Goal: Task Accomplishment & Management: Manage account settings

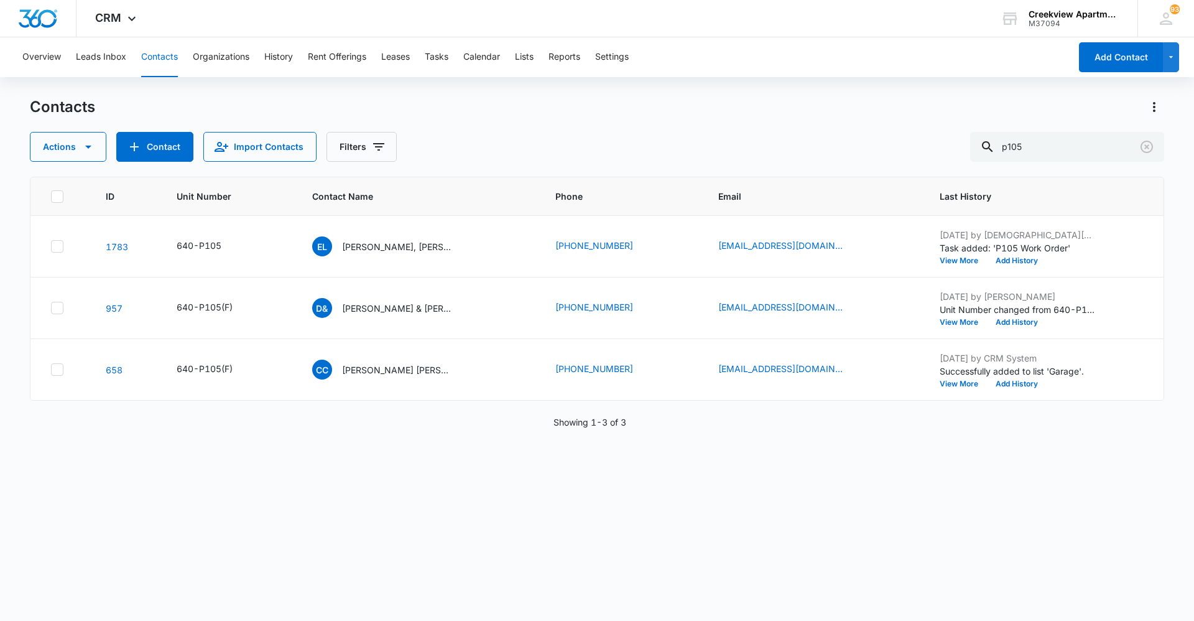
click at [439, 504] on div "ID Unit Number Contact Name Phone Email Last History 1783 640-P105 EL [PERSON_N…" at bounding box center [597, 391] width 1134 height 428
click at [626, 592] on div "ID Unit Number Contact Name Phone Email Last History 1783 640-P105 EL [PERSON_N…" at bounding box center [597, 391] width 1134 height 428
drag, startPoint x: 515, startPoint y: 466, endPoint x: 522, endPoint y: 500, distance: 34.9
click at [515, 466] on div "ID Unit Number Contact Name Phone Email Last History 1783 640-P105 EL Elsa Lind…" at bounding box center [597, 391] width 1134 height 428
click at [514, 562] on div "ID Unit Number Contact Name Phone Email Last History 1783 640-P105 EL Elsa Lind…" at bounding box center [597, 391] width 1134 height 428
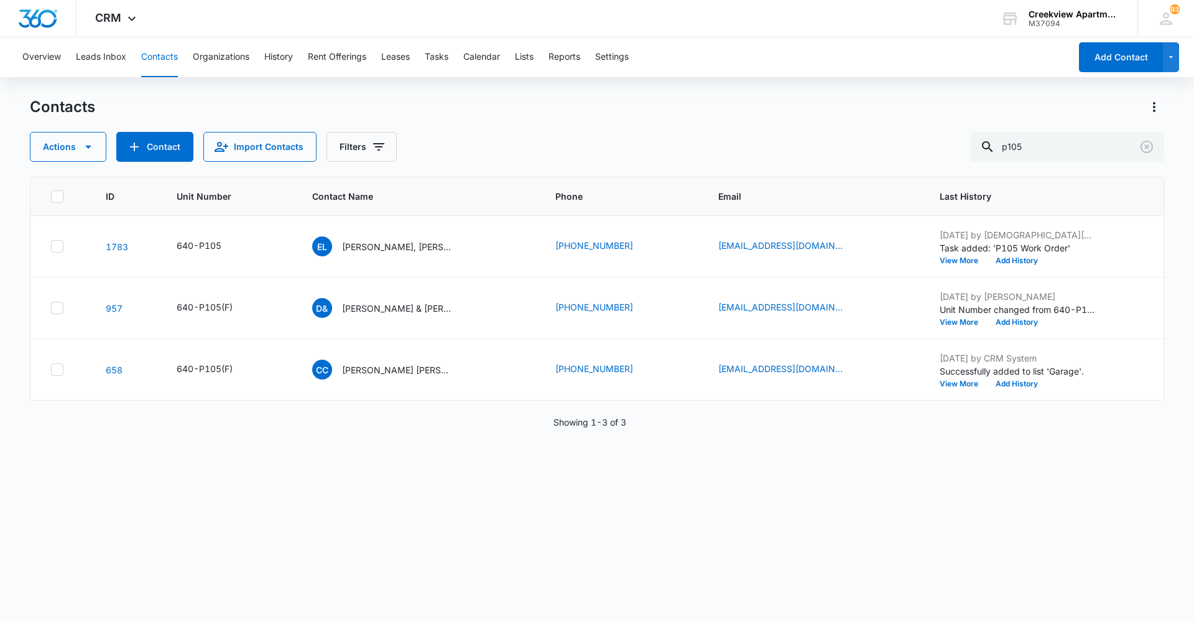
click at [576, 515] on div "ID Unit Number Contact Name Phone Email Last History 1783 640-P105 EL Elsa Lind…" at bounding box center [597, 391] width 1134 height 428
click at [562, 562] on div "ID Unit Number Contact Name Phone Email Last History 1783 640-P105 EL Elsa Lind…" at bounding box center [597, 391] width 1134 height 428
click at [555, 463] on div "ID Unit Number Contact Name Phone Email Last History 1783 640-P105 EL Elsa Lind…" at bounding box center [597, 391] width 1134 height 428
click at [997, 504] on div "ID Unit Number Contact Name Phone Email Last History 1783 640-P105 EL Elsa Lind…" at bounding box center [597, 391] width 1134 height 428
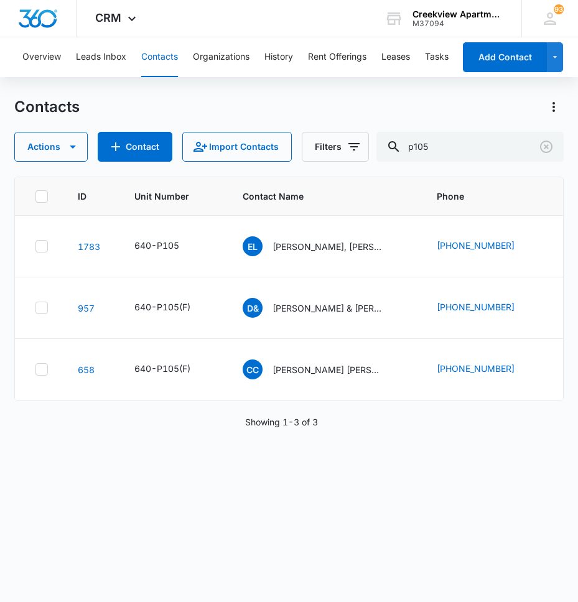
drag, startPoint x: 242, startPoint y: 470, endPoint x: 243, endPoint y: 448, distance: 21.8
click at [243, 470] on div "ID Unit Number Contact Name Phone Email Last History 1783 640-P105 EL Elsa Lind…" at bounding box center [288, 381] width 549 height 409
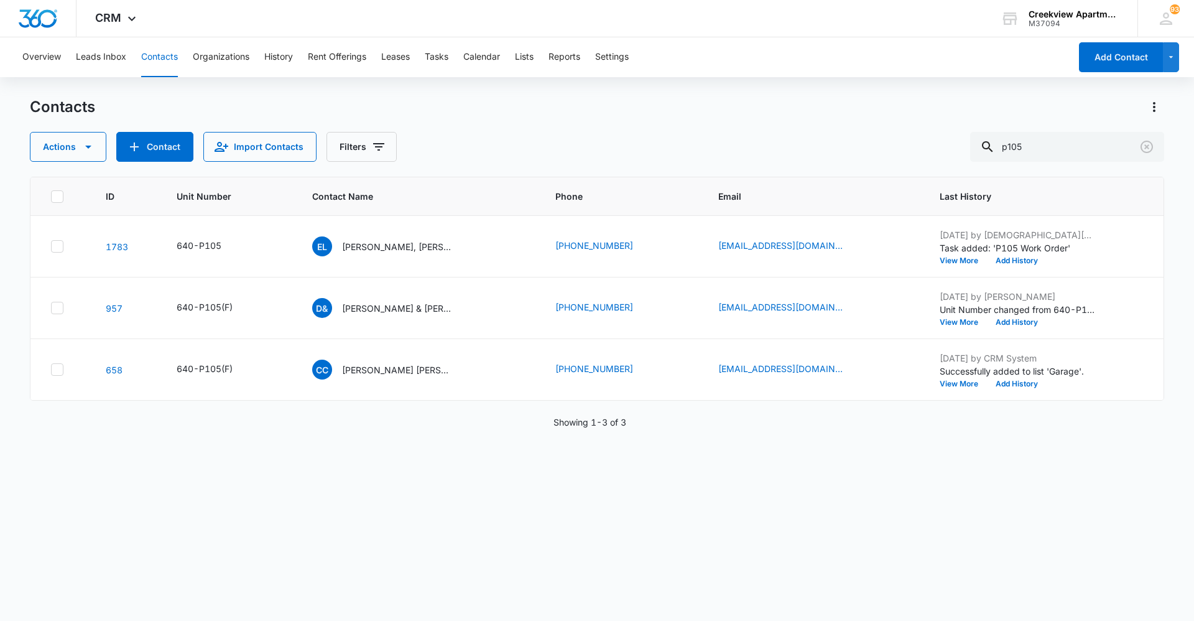
click at [1020, 496] on div "ID Unit Number Contact Name Phone Email Last History 1783 640-P105 EL Elsa Lind…" at bounding box center [597, 391] width 1134 height 428
click at [164, 60] on button "Contacts" at bounding box center [159, 57] width 37 height 40
drag, startPoint x: 1059, startPoint y: 141, endPoint x: 981, endPoint y: 149, distance: 78.8
click at [981, 149] on div "Actions Contact Import Contacts Filters p105" at bounding box center [597, 147] width 1134 height 30
type input "d103"
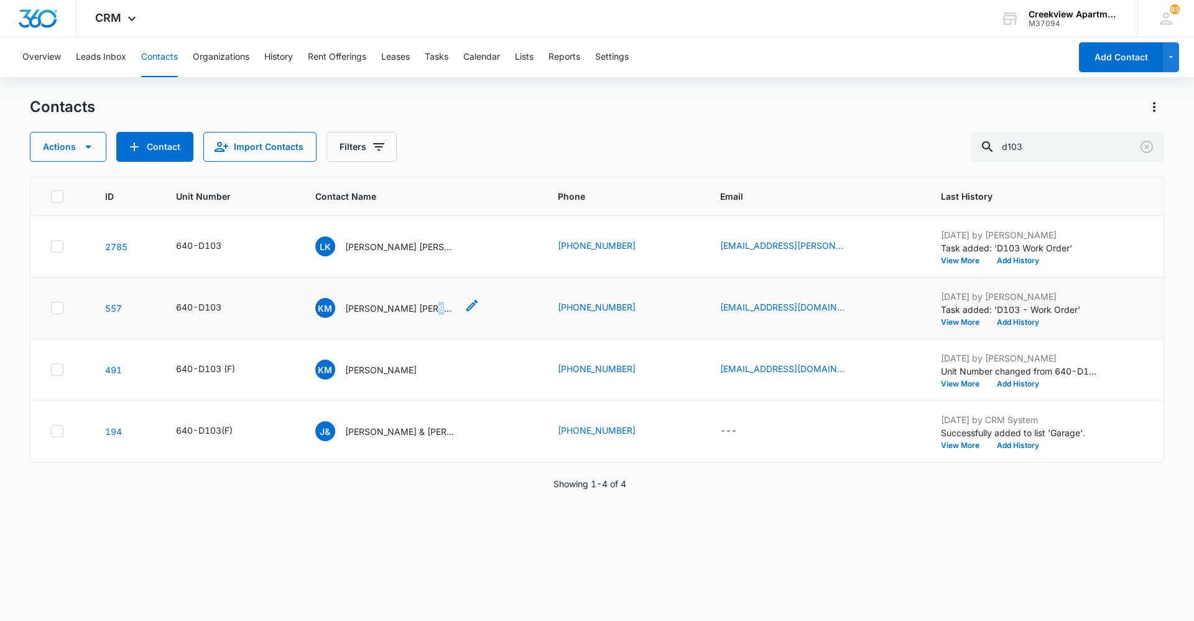
click at [420, 305] on p "Kristin Miller Nicholas Perez" at bounding box center [401, 308] width 112 height 13
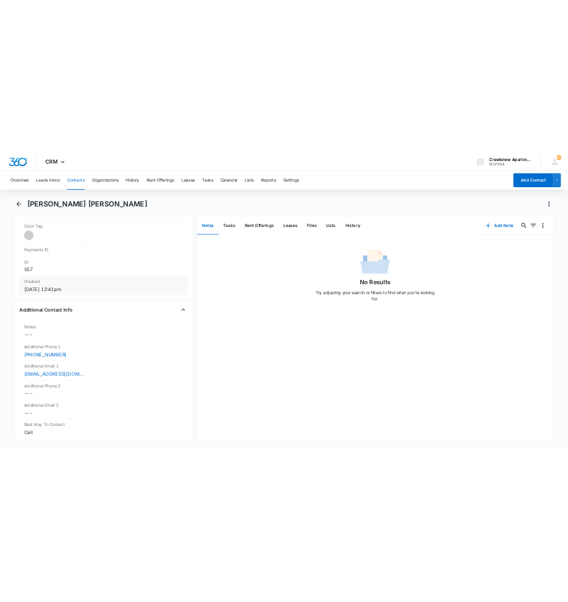
scroll to position [746, 0]
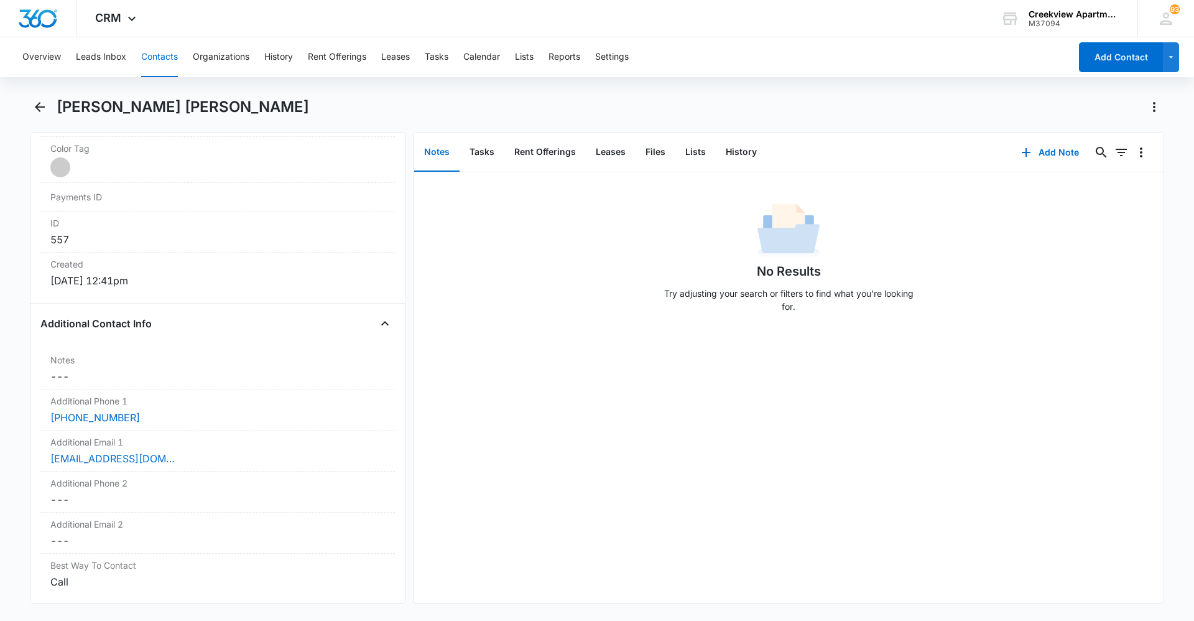
click at [599, 383] on div "No Results Try adjusting your search or filters to find what you’re looking for." at bounding box center [788, 387] width 750 height 430
drag, startPoint x: 554, startPoint y: 553, endPoint x: 554, endPoint y: 574, distance: 20.5
click at [554, 553] on div "No Results Try adjusting your search or filters to find what you’re looking for." at bounding box center [788, 387] width 750 height 430
click at [598, 505] on div "No Results Try adjusting your search or filters to find what you’re looking for." at bounding box center [788, 387] width 750 height 430
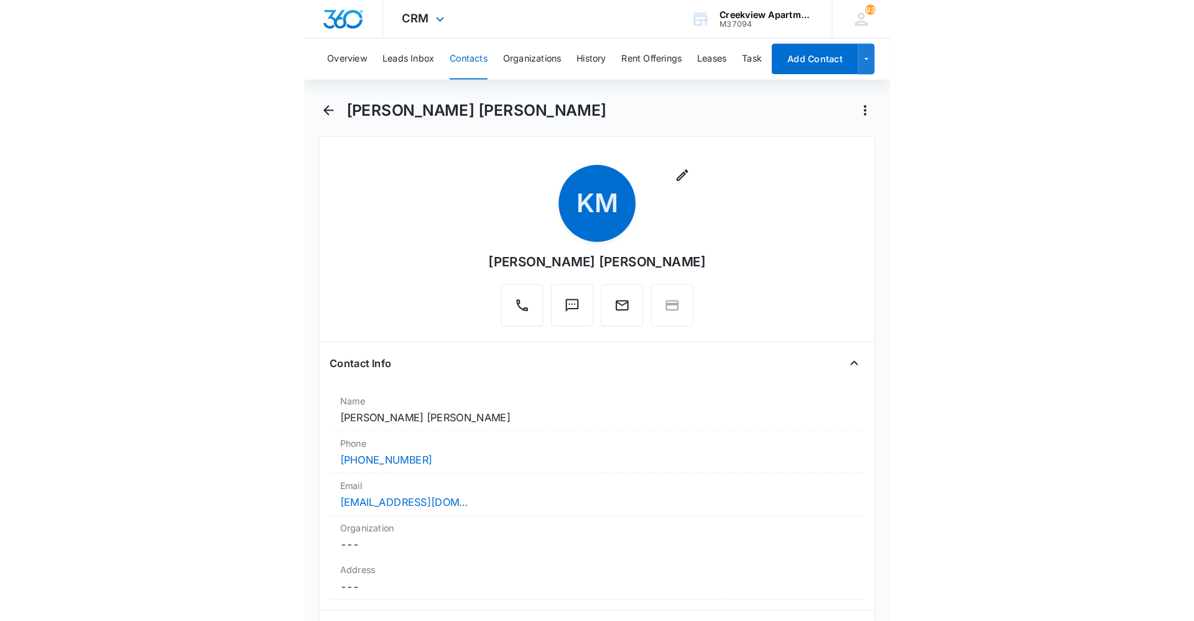
scroll to position [0, 0]
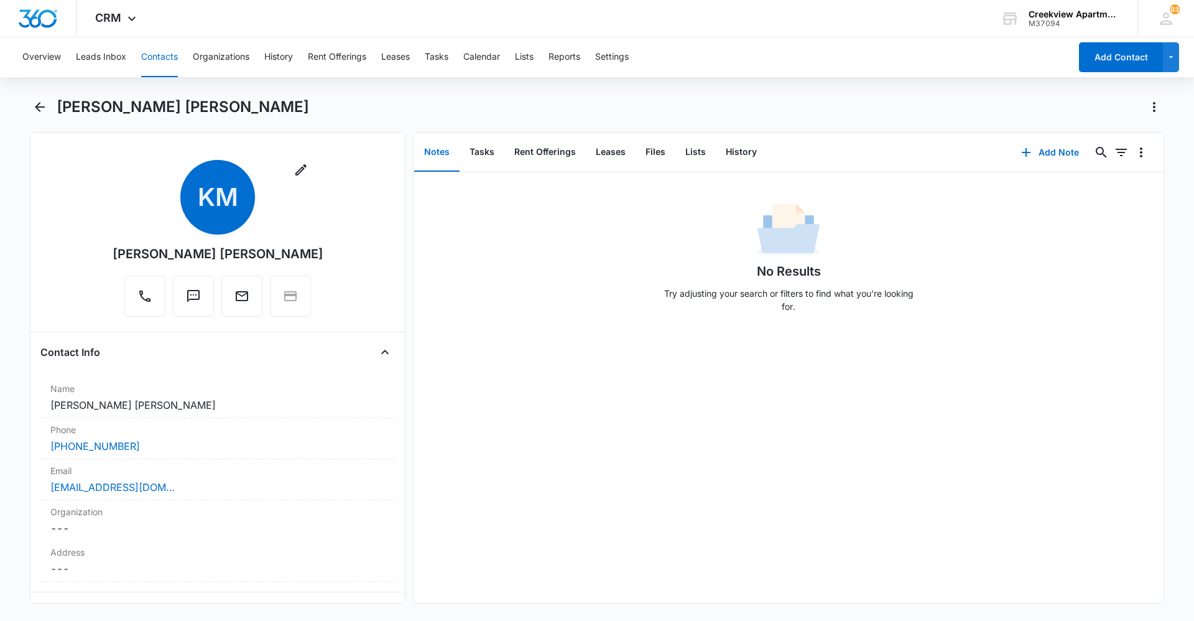
click at [155, 53] on button "Contacts" at bounding box center [159, 57] width 37 height 40
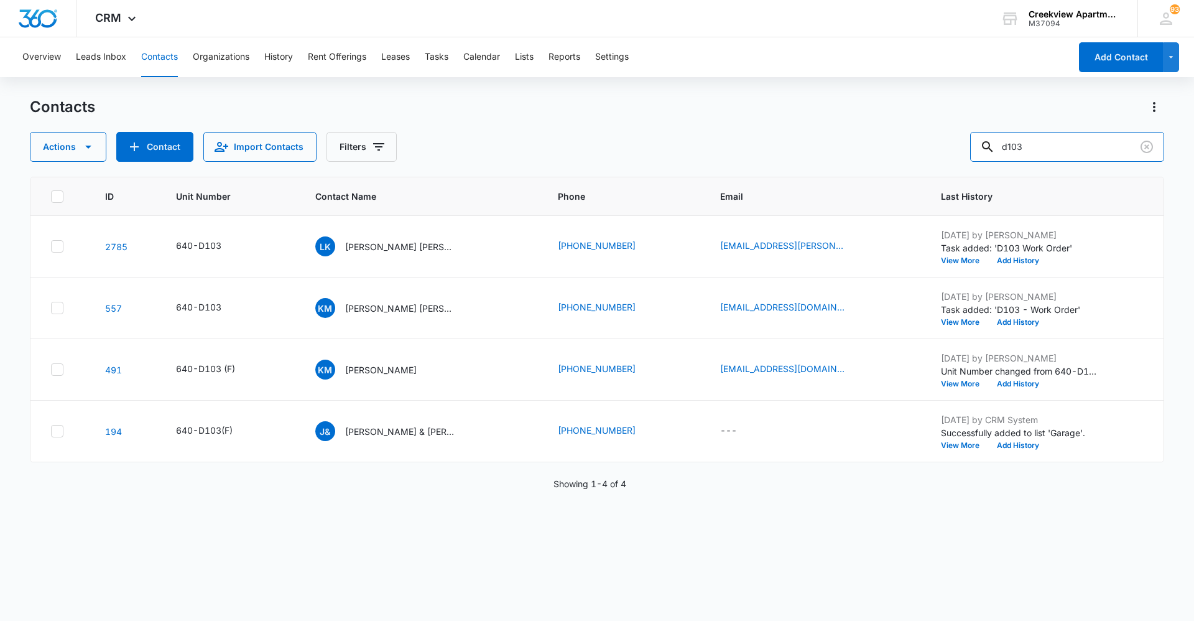
drag, startPoint x: 1100, startPoint y: 150, endPoint x: 932, endPoint y: 164, distance: 168.4
click at [932, 164] on div "Contacts Actions Contact Import Contacts Filters d103 ID Unit Number Contact Na…" at bounding box center [597, 358] width 1134 height 522
type input "o302"
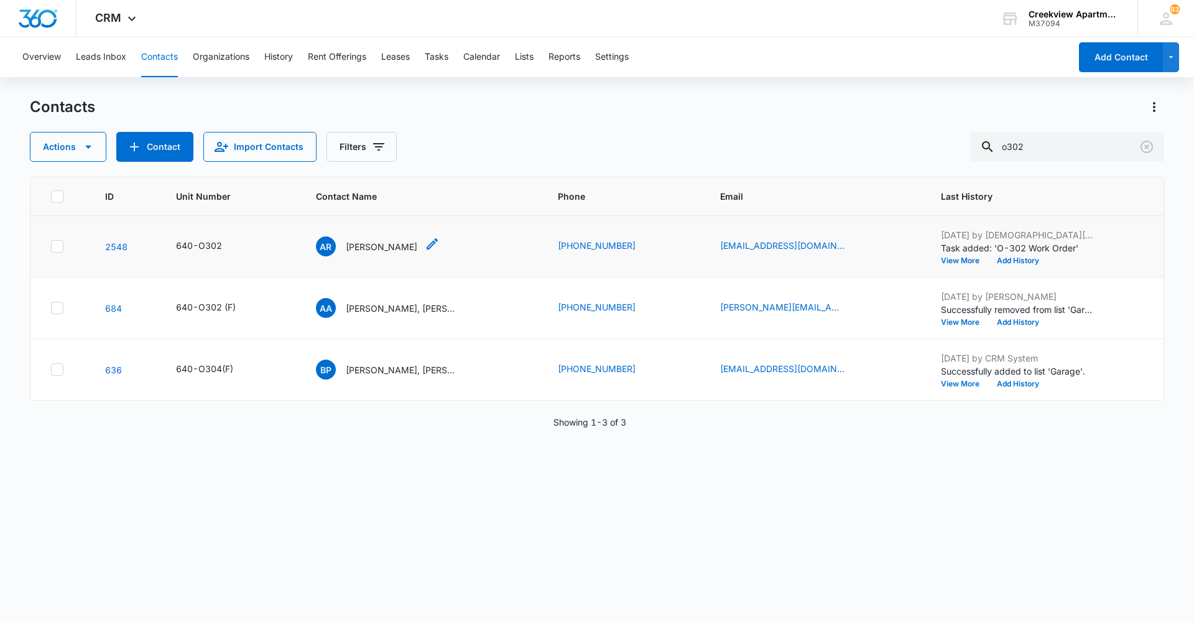
click at [399, 245] on p "Amalio Ramirez JR" at bounding box center [382, 246] width 72 height 13
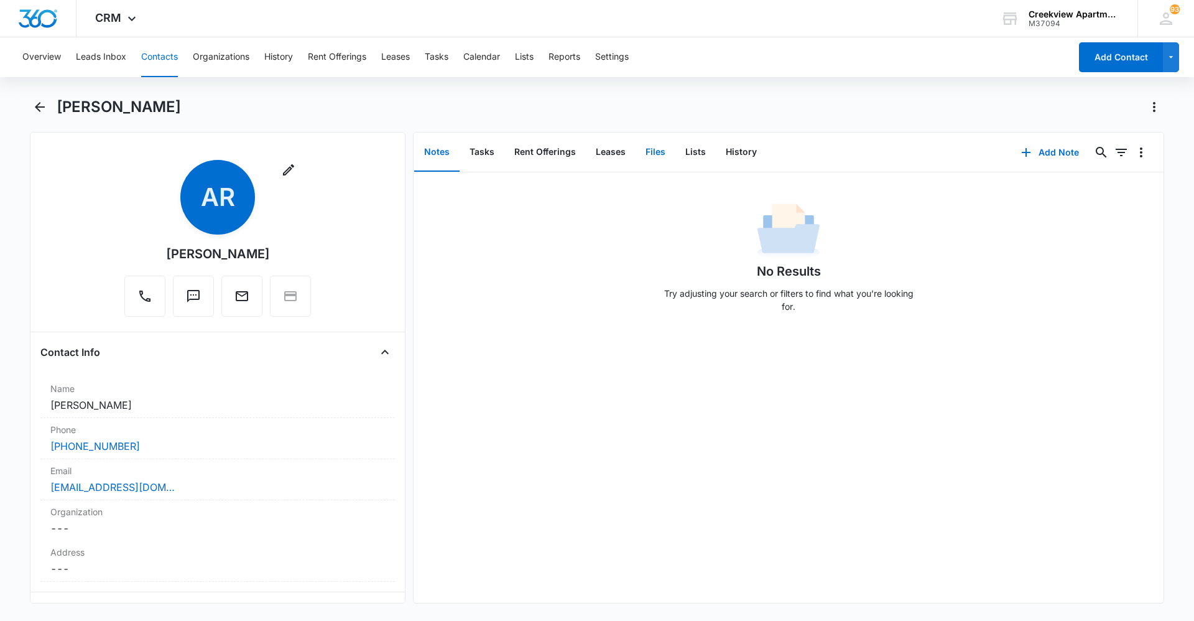
click at [645, 157] on button "Files" at bounding box center [655, 152] width 40 height 39
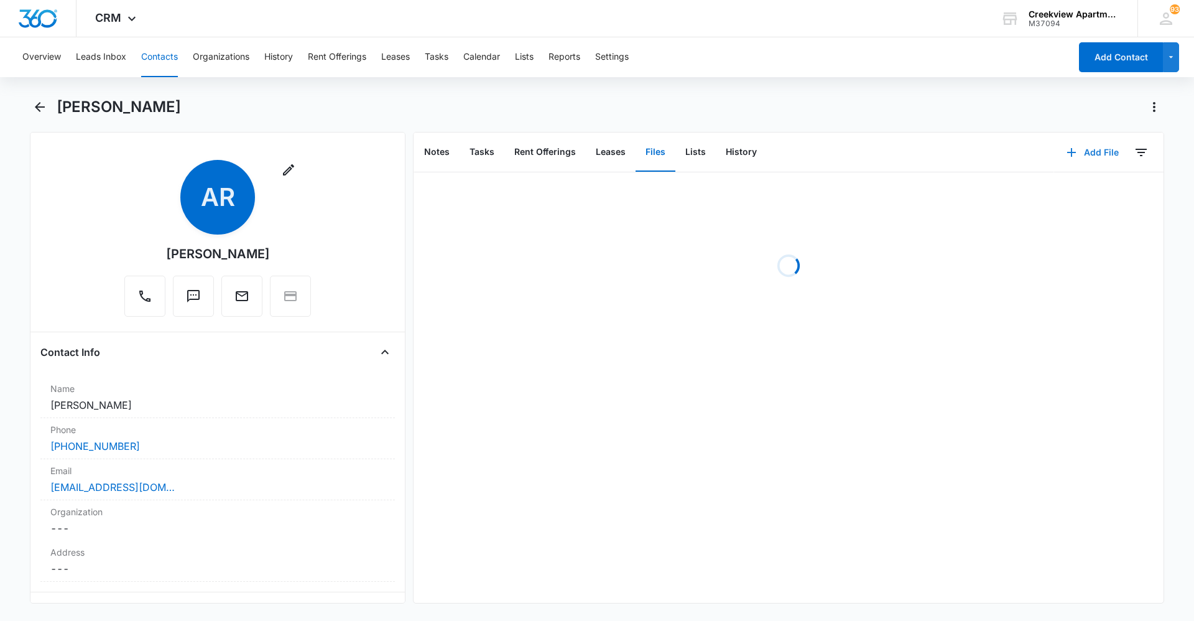
click at [1073, 155] on button "Add File" at bounding box center [1092, 152] width 77 height 30
click at [1081, 196] on div "Upload Files" at bounding box center [1076, 192] width 50 height 9
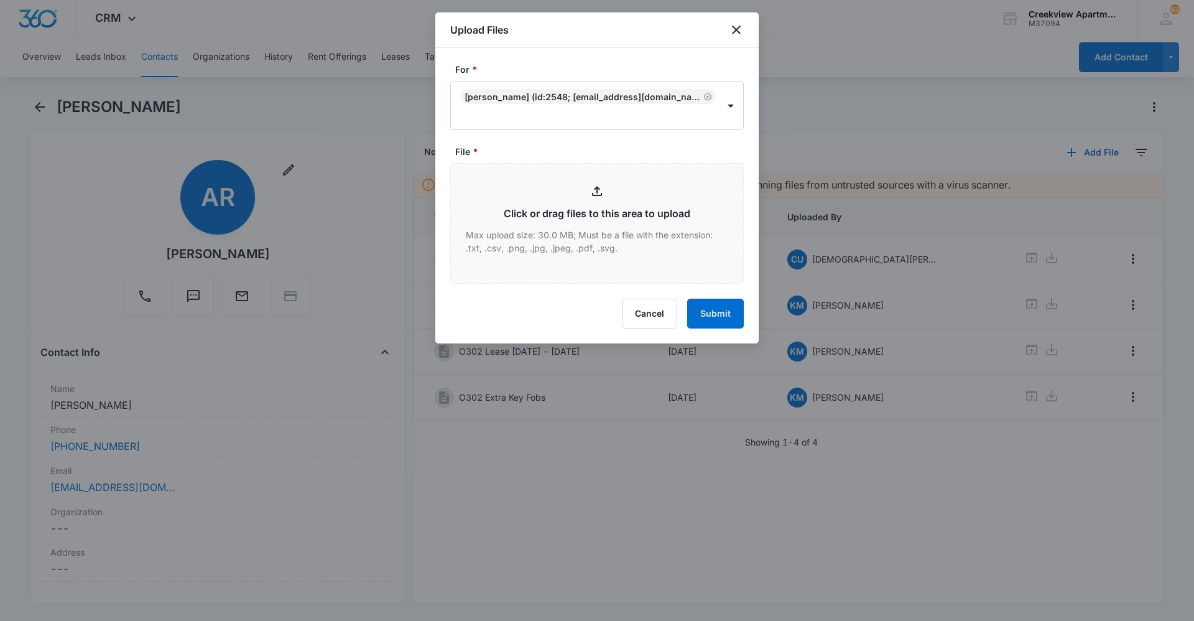
type input "C:\fakepath\O302 Lease.pdf"
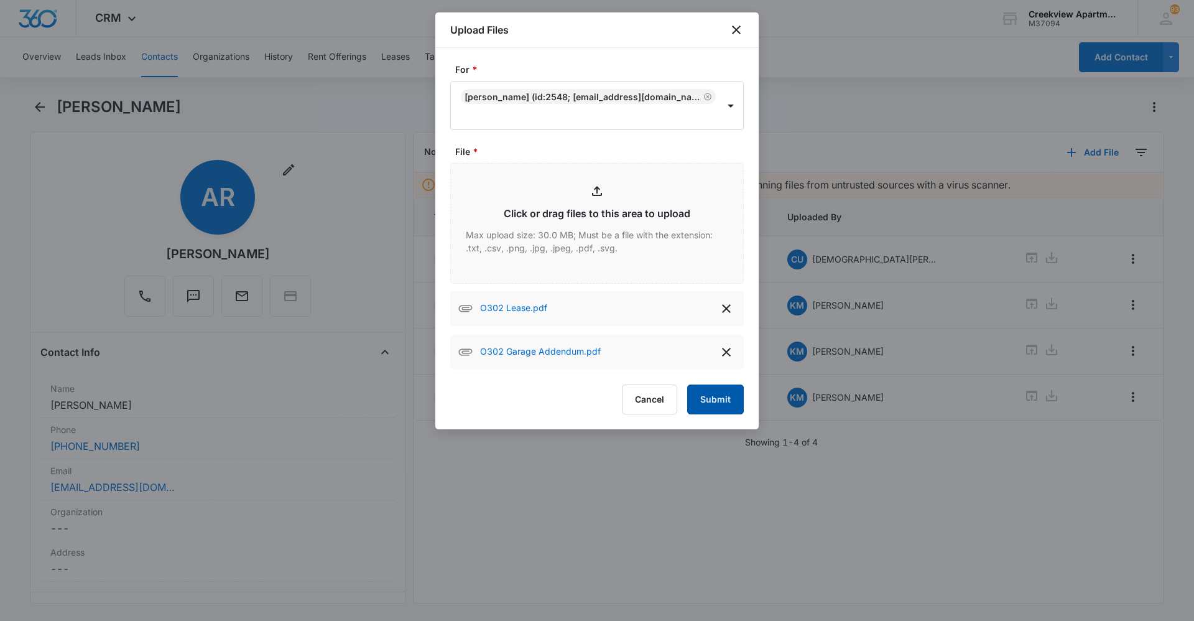
click at [706, 400] on button "Submit" at bounding box center [715, 399] width 57 height 30
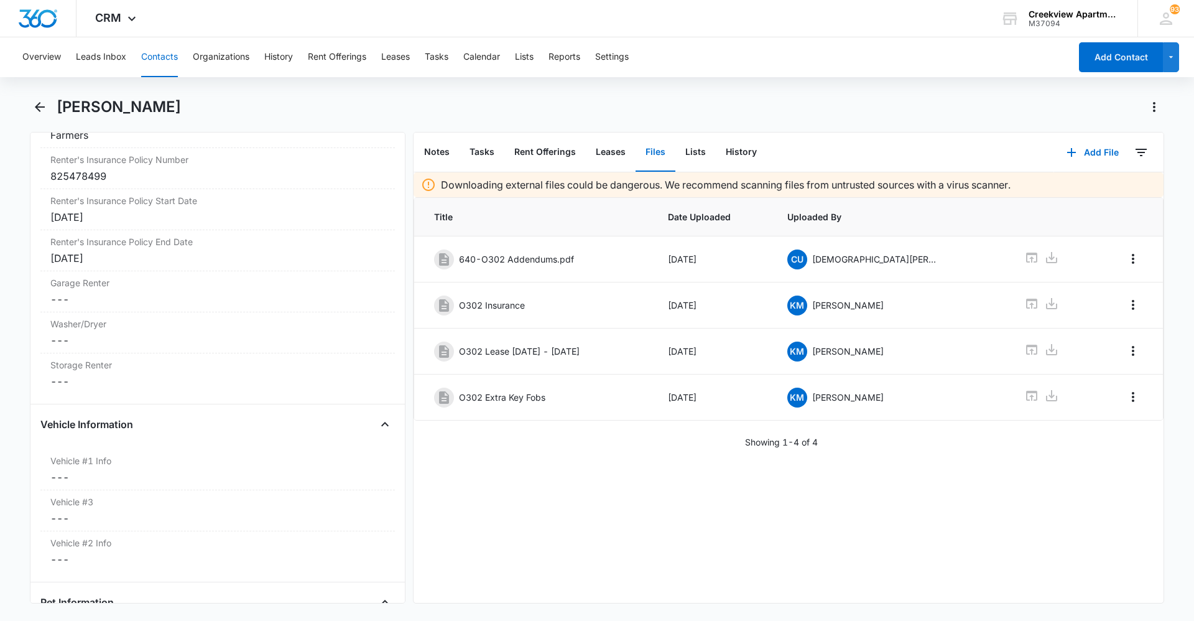
scroll to position [1660, 0]
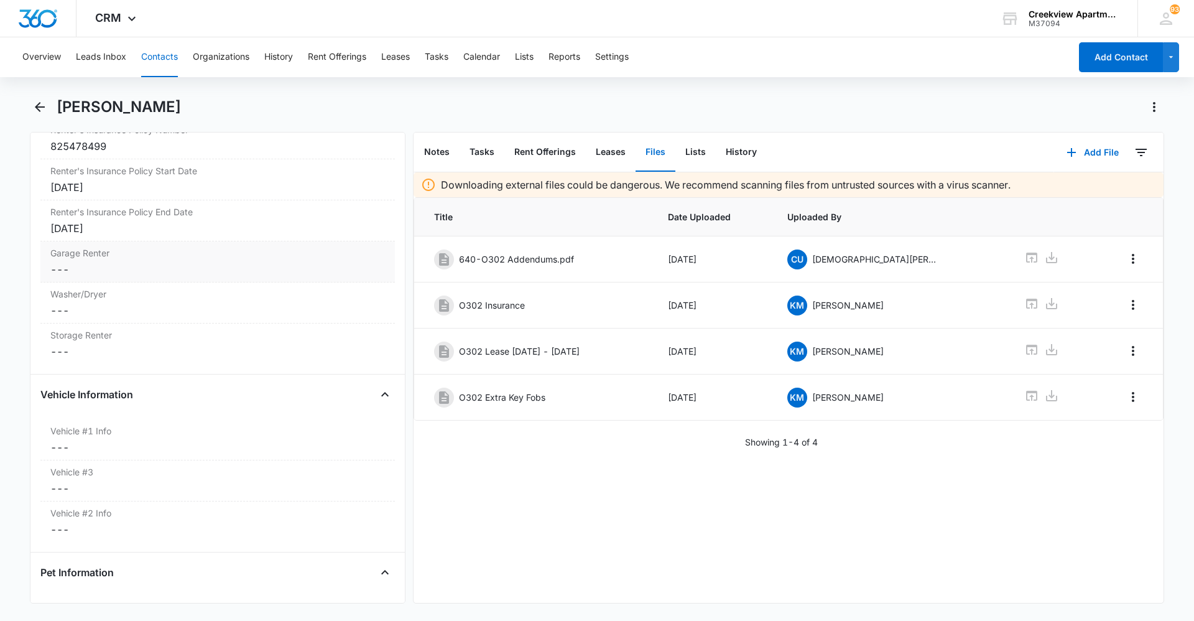
click at [93, 276] on dd "Cancel Save Changes ---" at bounding box center [217, 269] width 335 height 15
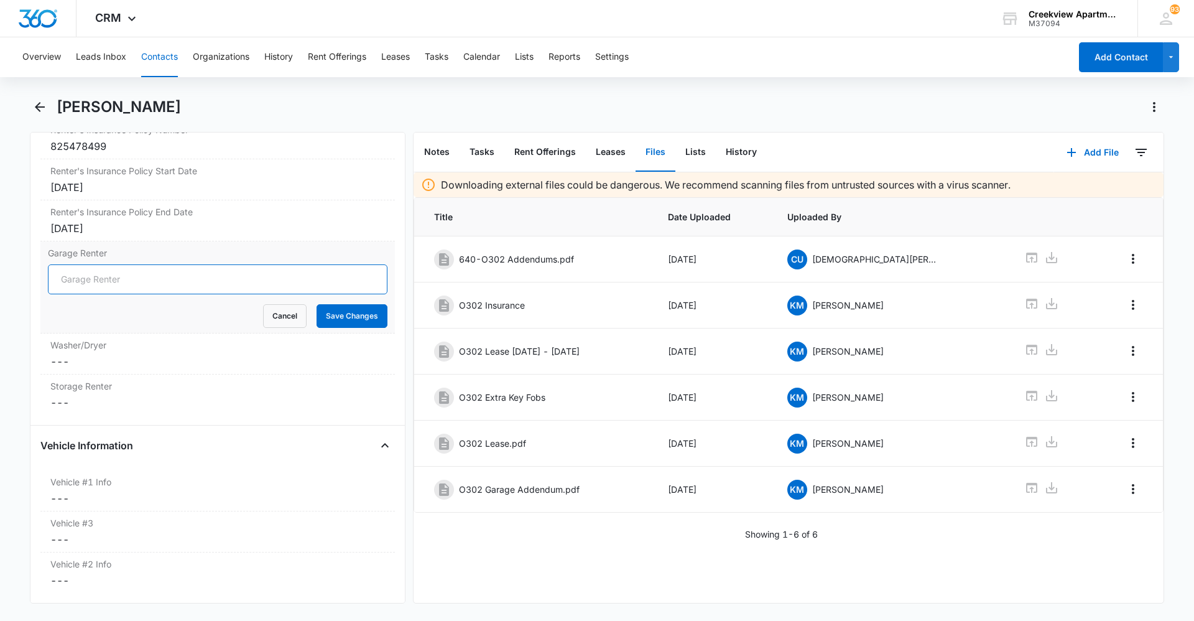
drag, startPoint x: 91, startPoint y: 288, endPoint x: 86, endPoint y: 277, distance: 12.2
click at [87, 285] on input "Garage Renter" at bounding box center [217, 279] width 339 height 30
type input "9#5"
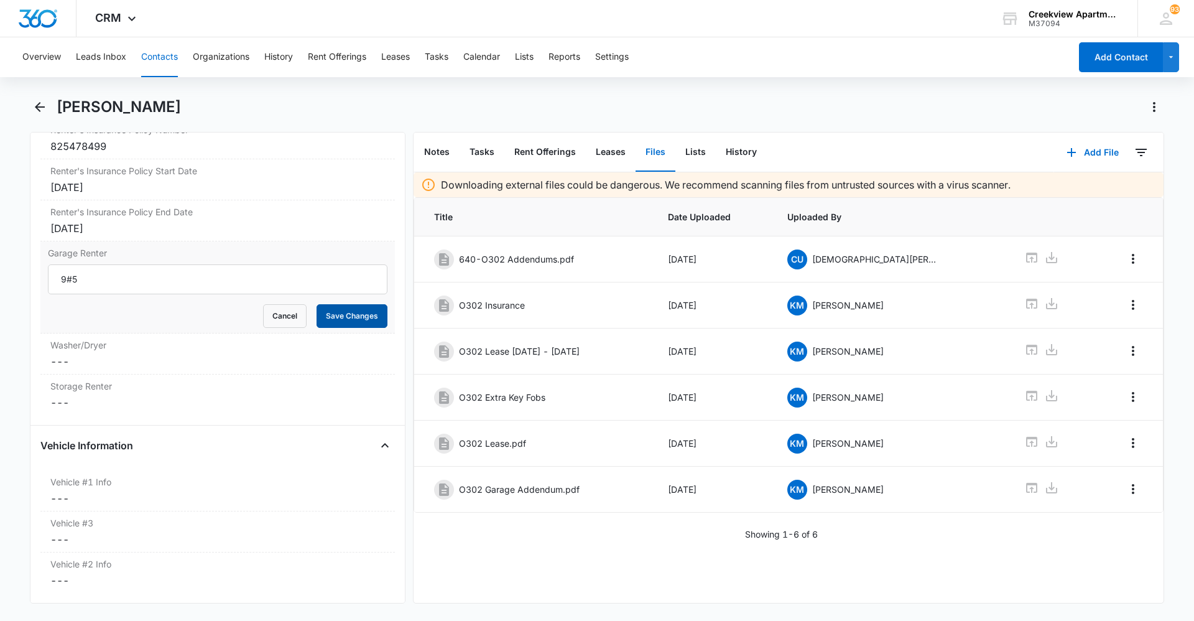
click at [336, 313] on button "Save Changes" at bounding box center [351, 316] width 71 height 24
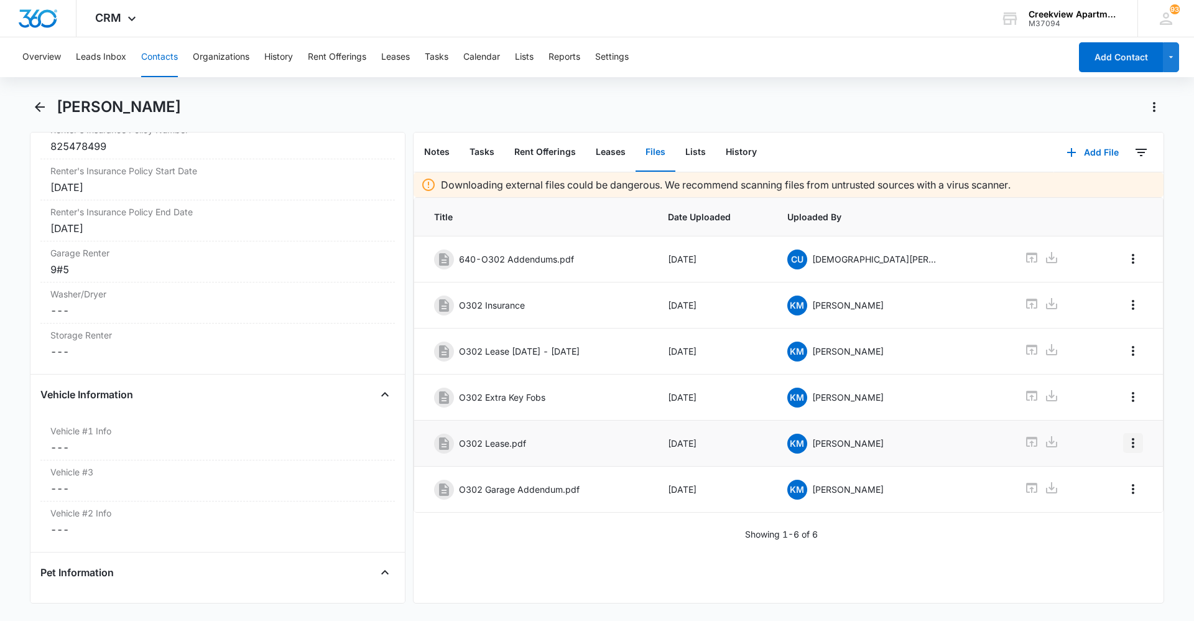
click at [1125, 445] on icon "Overflow Menu" at bounding box center [1132, 442] width 15 height 15
click at [1106, 474] on button "Edit" at bounding box center [1097, 477] width 71 height 19
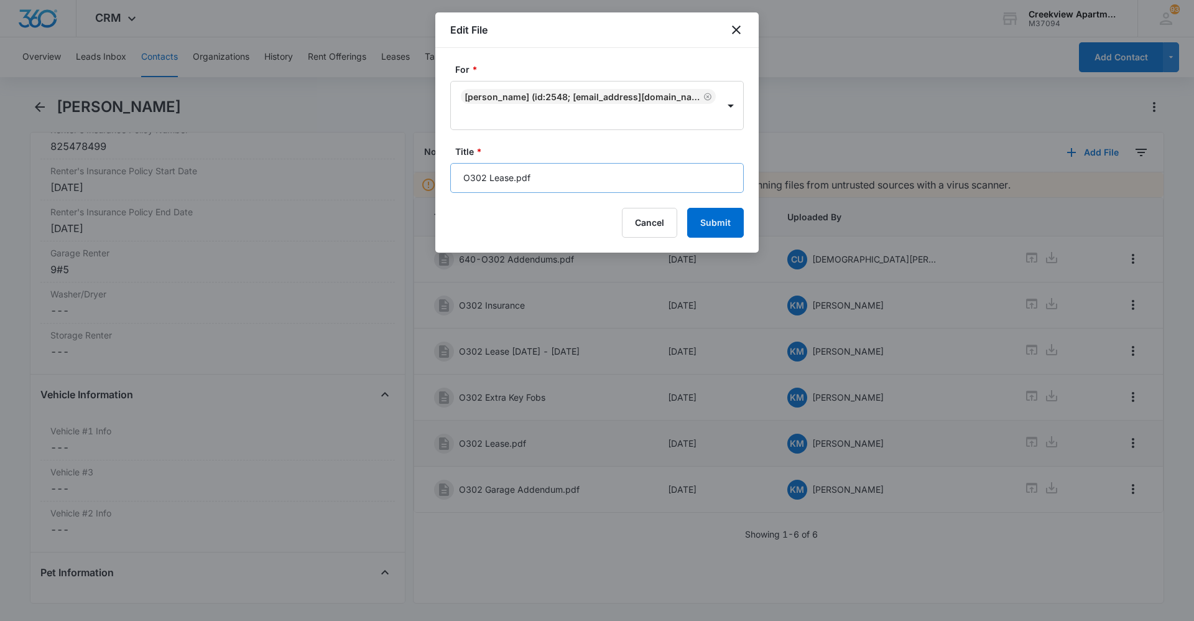
click at [602, 178] on input "O302 Lease.pdf" at bounding box center [596, 178] width 293 height 30
type input "O302 Lease 10/1/25 - 3/31/26"
click at [707, 222] on button "Submit" at bounding box center [715, 223] width 57 height 30
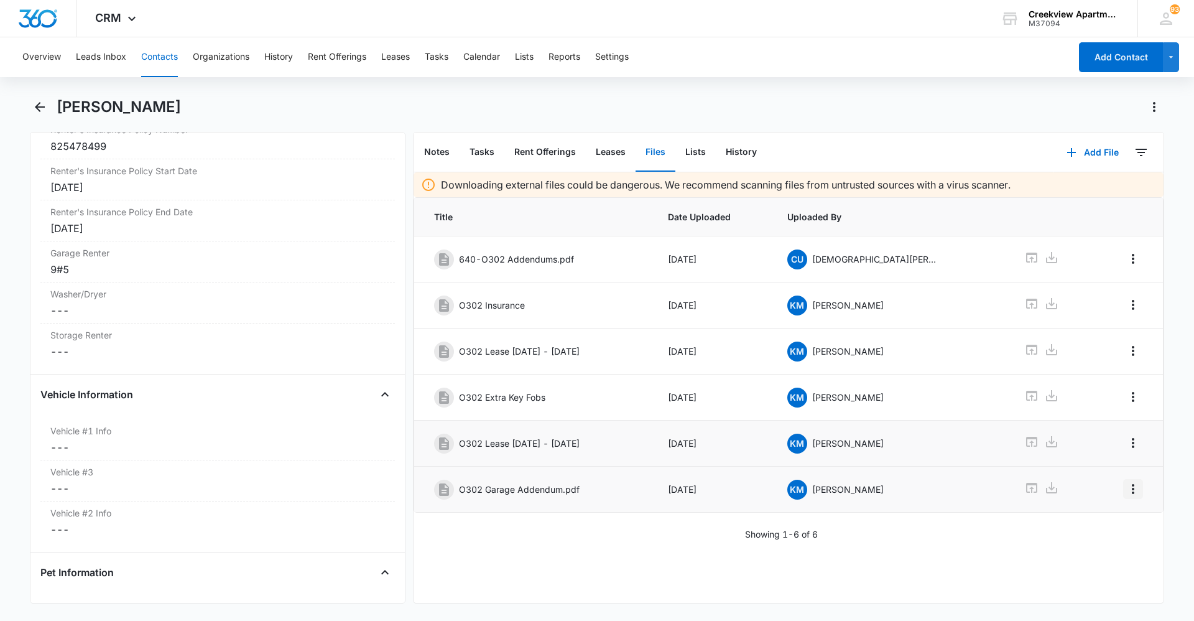
click at [1125, 489] on icon "Overflow Menu" at bounding box center [1132, 488] width 15 height 15
click at [1122, 520] on button "Edit" at bounding box center [1097, 523] width 71 height 19
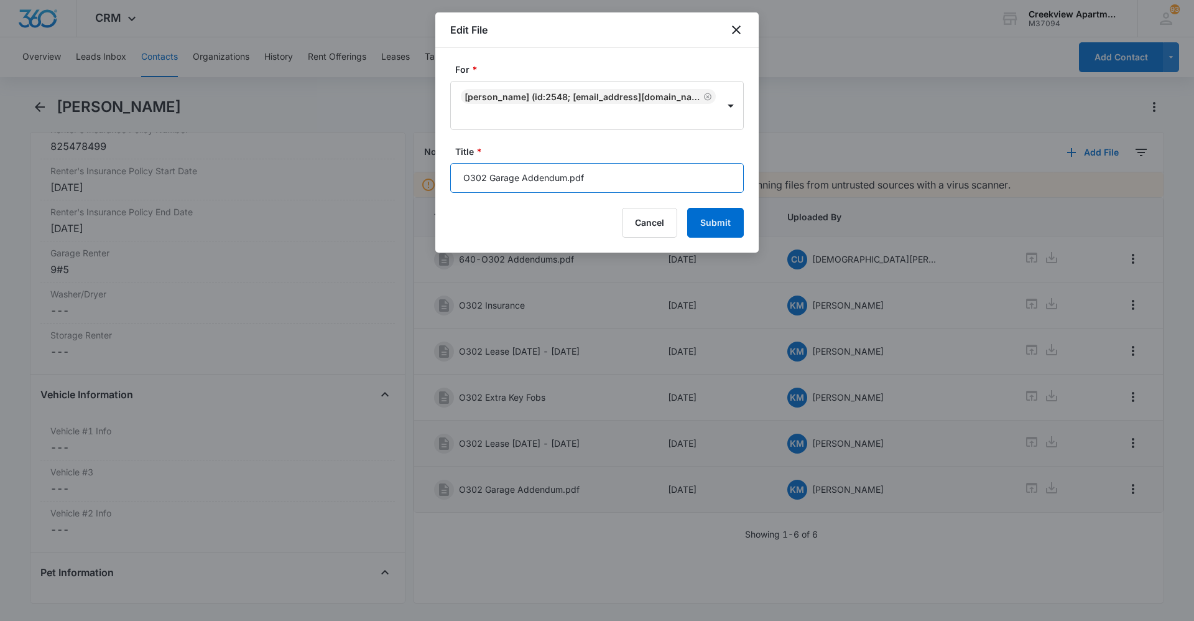
click at [615, 185] on input "O302 Garage Addendum.pdf" at bounding box center [596, 178] width 293 height 30
type input "O302 Garage Addendum"
click at [703, 226] on button "Submit" at bounding box center [715, 223] width 57 height 30
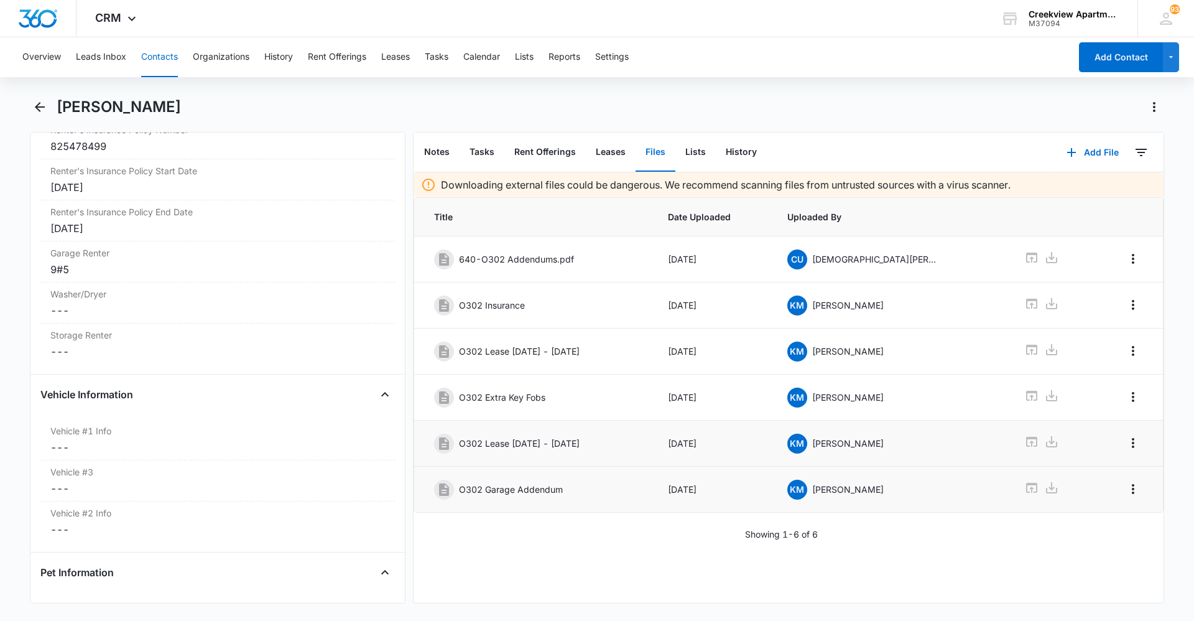
click at [167, 66] on button "Contacts" at bounding box center [159, 57] width 37 height 40
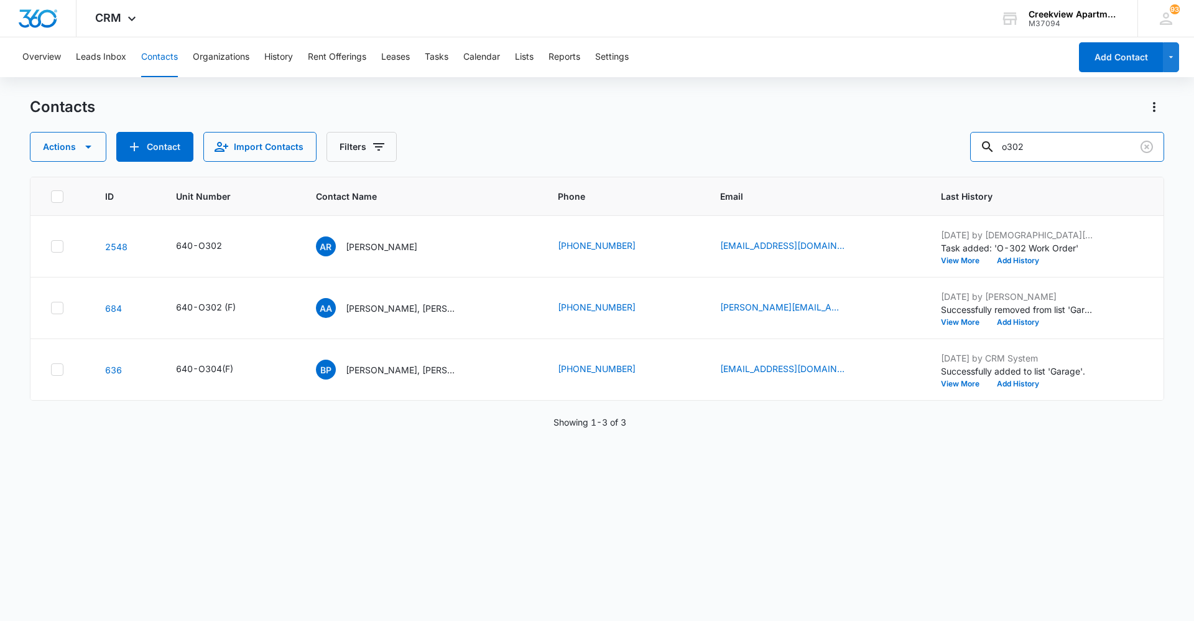
drag, startPoint x: 1102, startPoint y: 151, endPoint x: 938, endPoint y: 147, distance: 164.2
click at [943, 151] on div "Actions Contact Import Contacts Filters o302" at bounding box center [597, 147] width 1134 height 30
type input "a201"
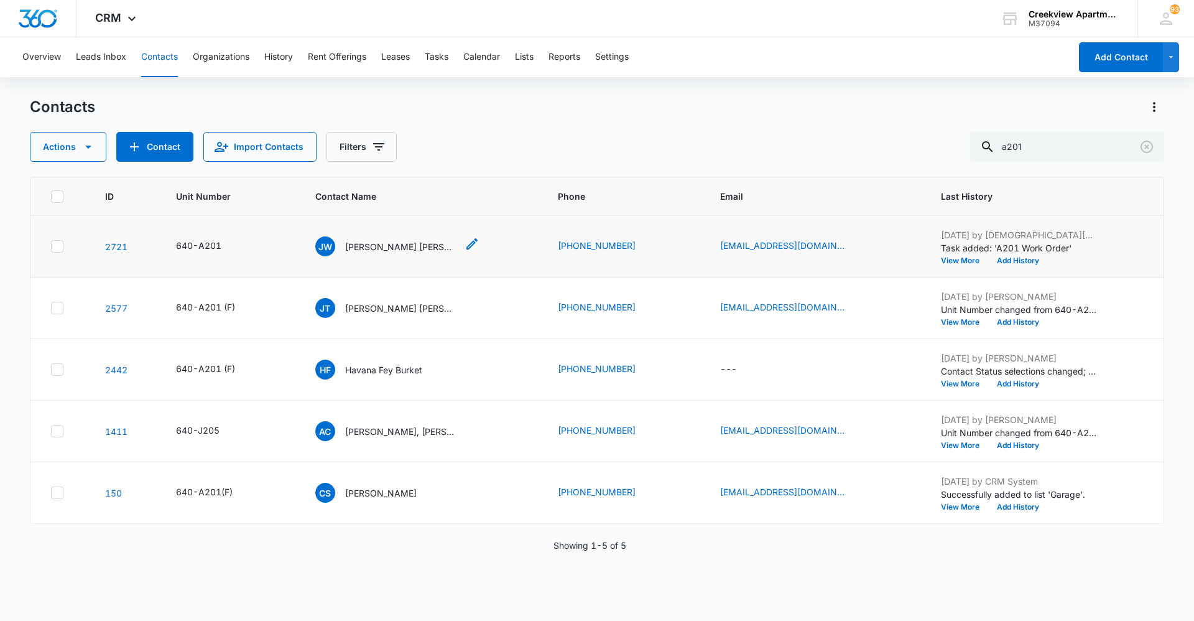
click at [400, 243] on p "Justin Wise Madeline Powell" at bounding box center [401, 246] width 112 height 13
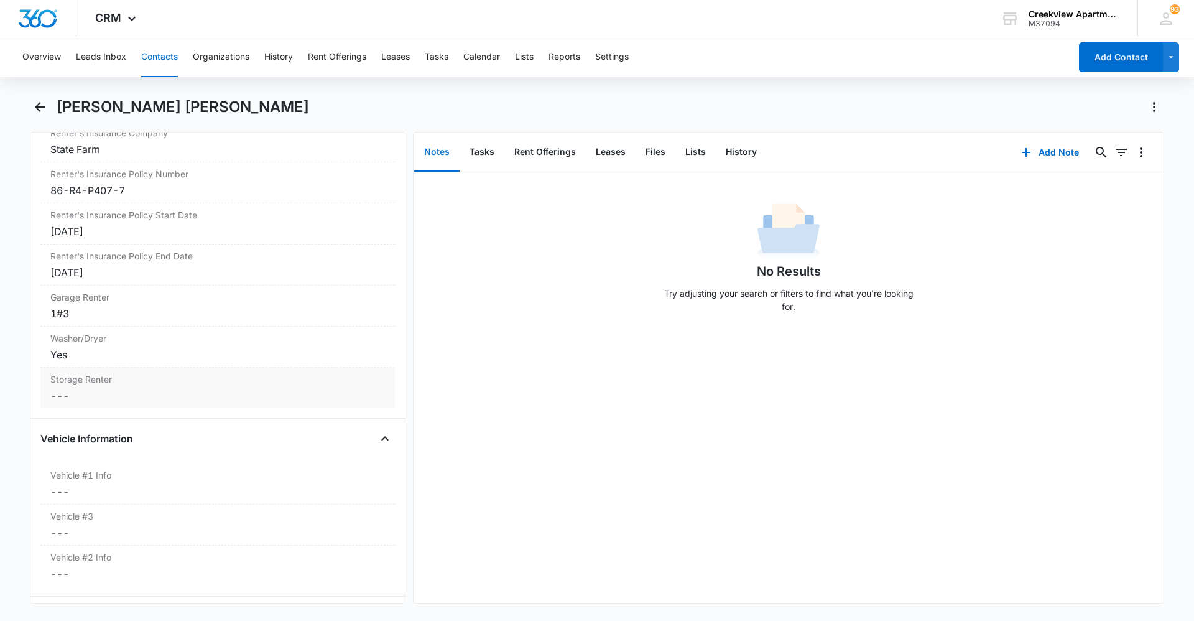
scroll to position [1617, 0]
click at [667, 144] on button "Files" at bounding box center [655, 152] width 40 height 39
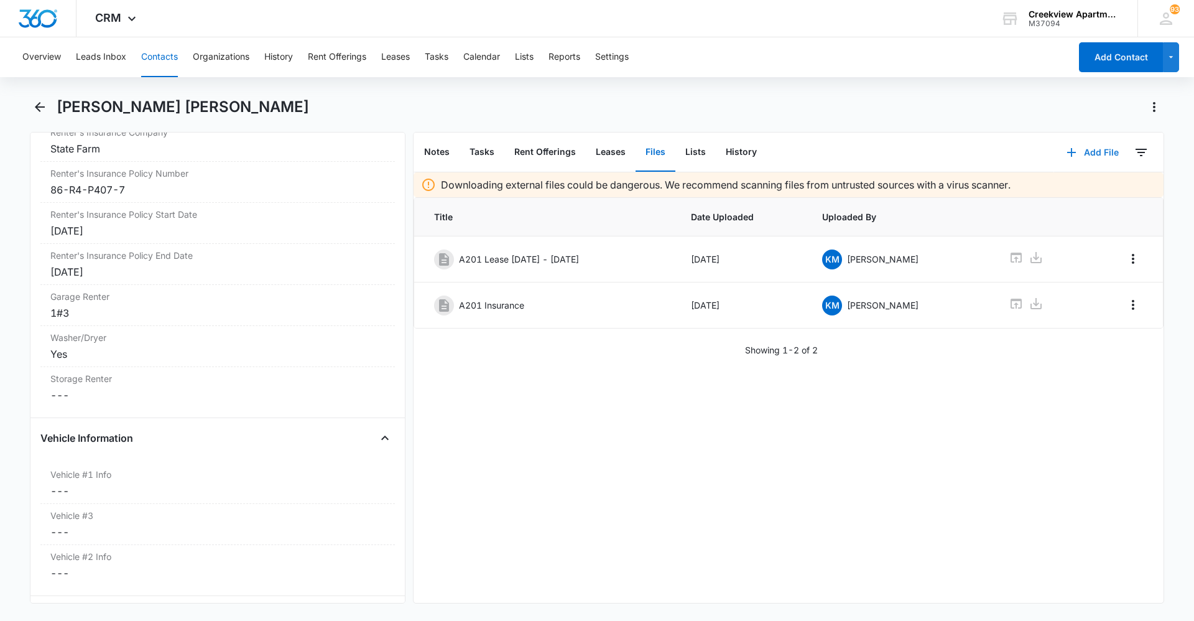
click at [1075, 152] on button "Add File" at bounding box center [1092, 152] width 77 height 30
click at [1081, 188] on div "Upload Files" at bounding box center [1076, 192] width 50 height 9
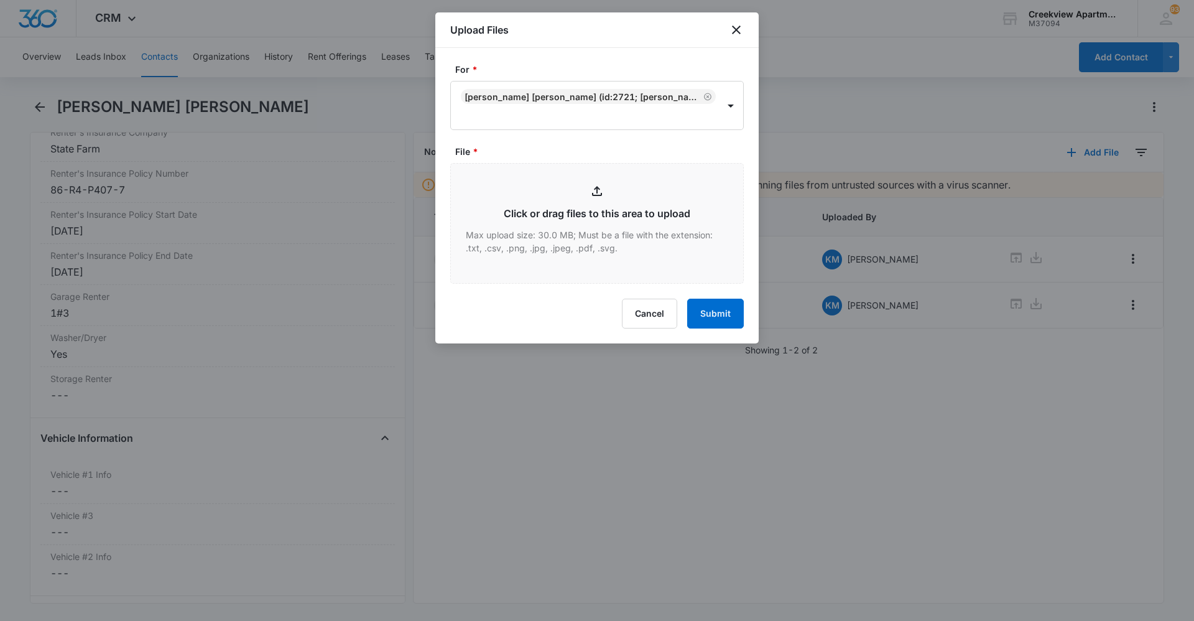
type input "C:\fakepath\A201 Garage Addendum.pdf"
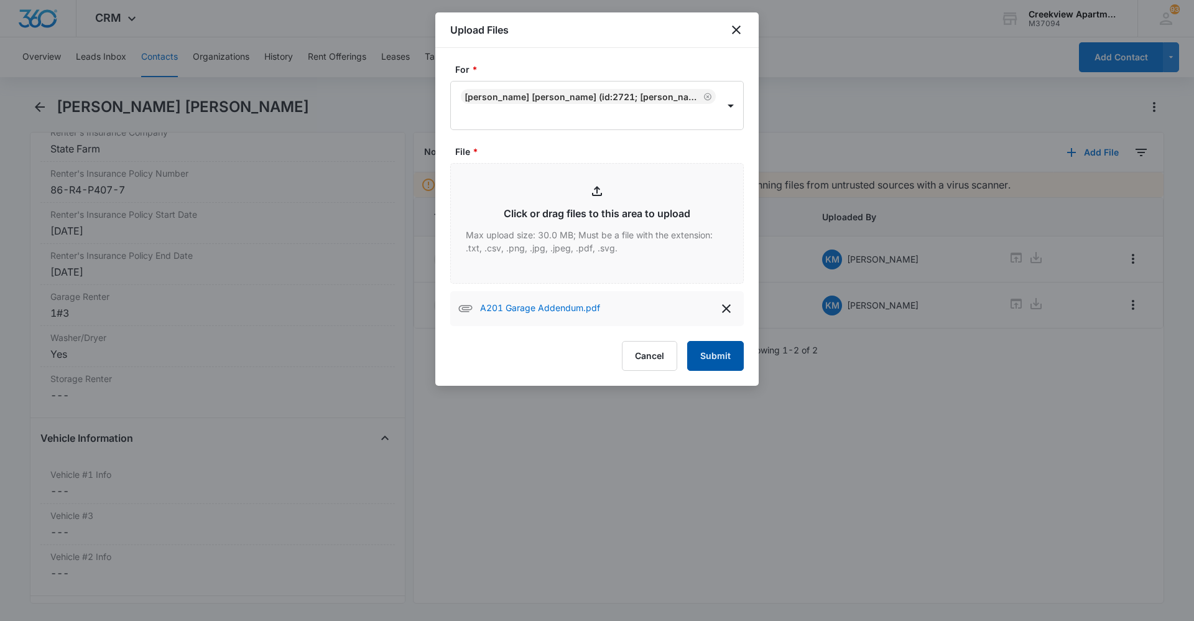
click at [704, 351] on button "Submit" at bounding box center [715, 356] width 57 height 30
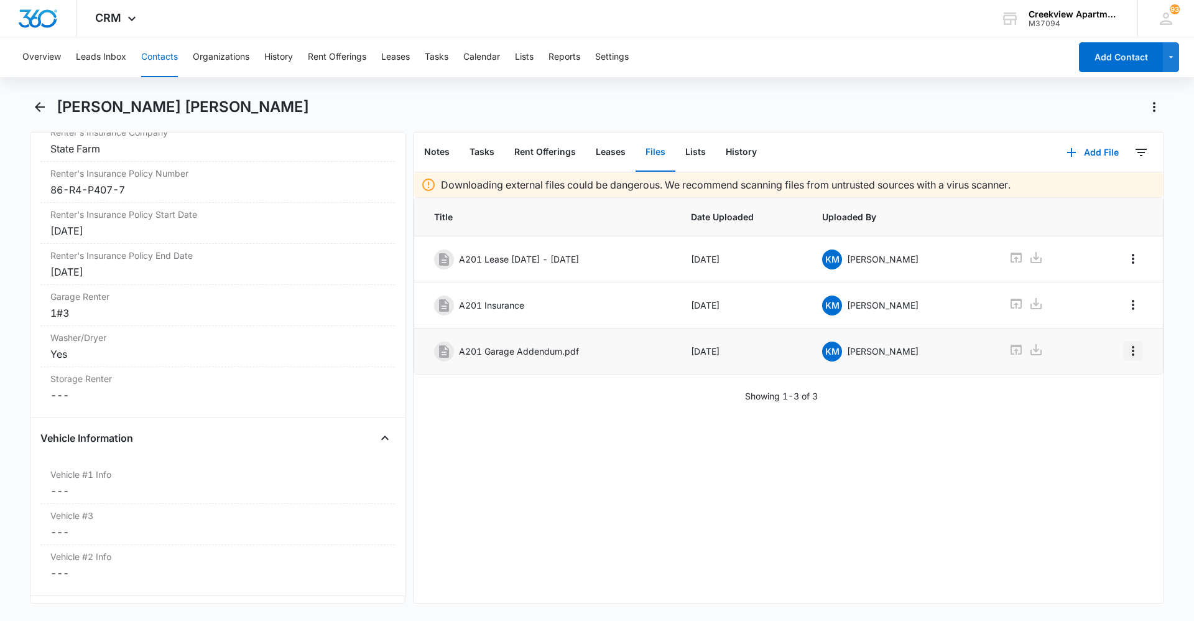
click at [1132, 351] on icon "Overflow Menu" at bounding box center [1133, 351] width 2 height 10
click at [1101, 385] on div "Edit" at bounding box center [1090, 385] width 26 height 9
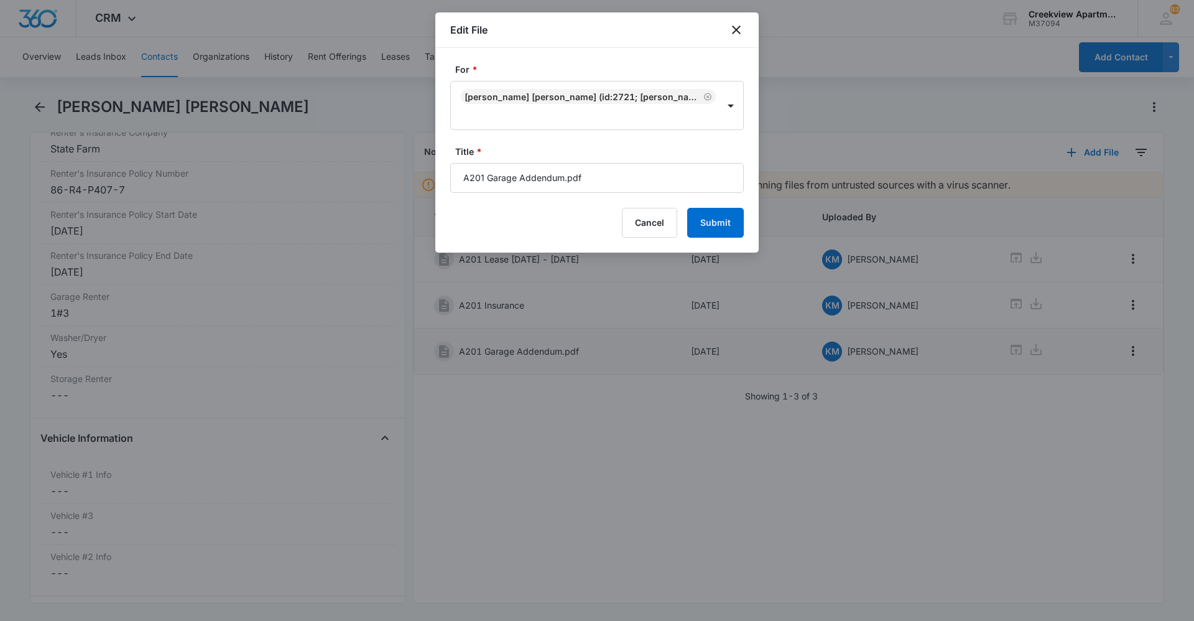
click at [644, 182] on input "A201 Garage Addendum.pdf" at bounding box center [596, 178] width 293 height 30
type input "A201 Garage Addendum"
click at [710, 223] on button "Submit" at bounding box center [715, 223] width 57 height 30
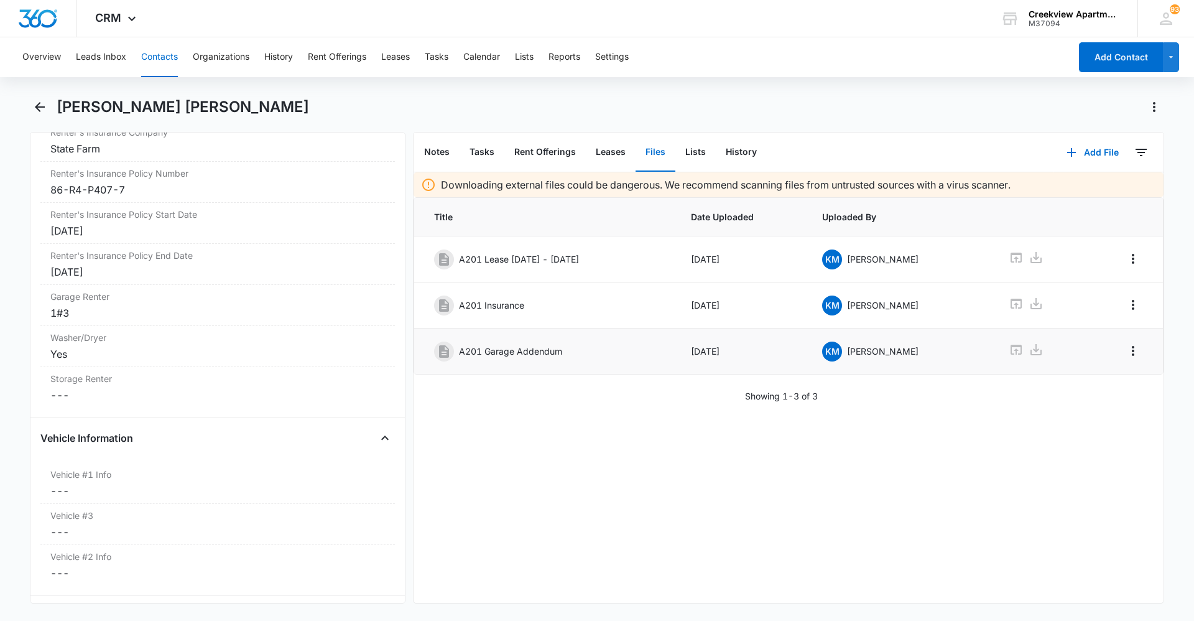
click at [160, 63] on button "Contacts" at bounding box center [159, 57] width 37 height 40
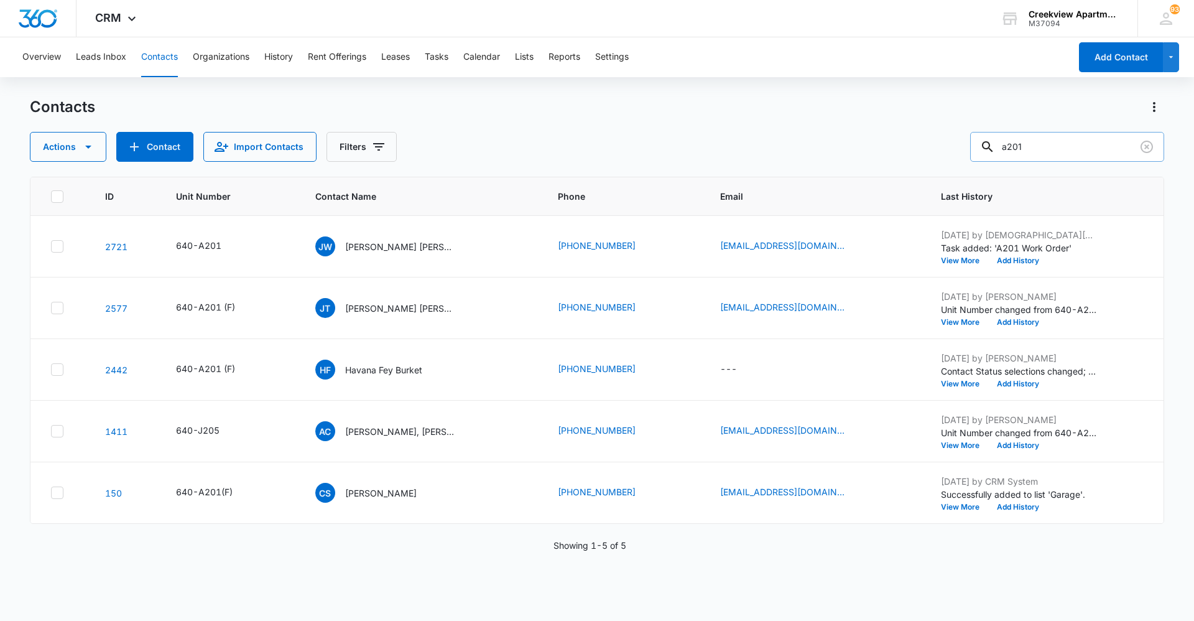
drag, startPoint x: 1057, startPoint y: 152, endPoint x: 984, endPoint y: 148, distance: 73.5
click at [984, 148] on input "a201" at bounding box center [1067, 147] width 194 height 30
type input "f304"
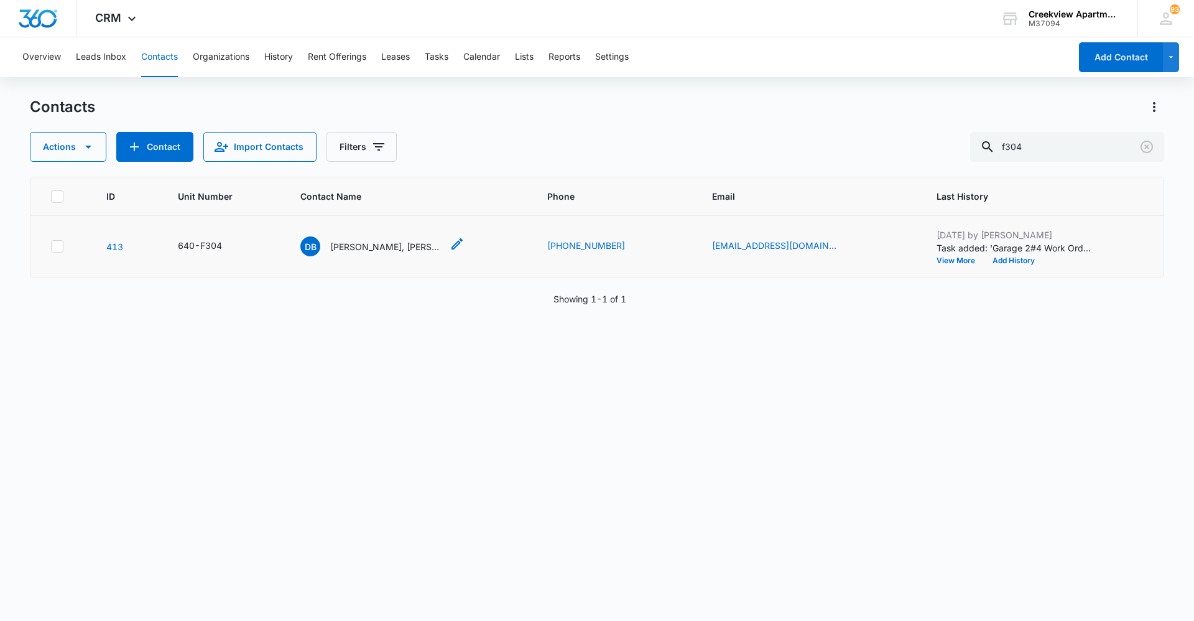
click at [383, 250] on p "Dylan Bixler, Keri Asche" at bounding box center [386, 246] width 112 height 13
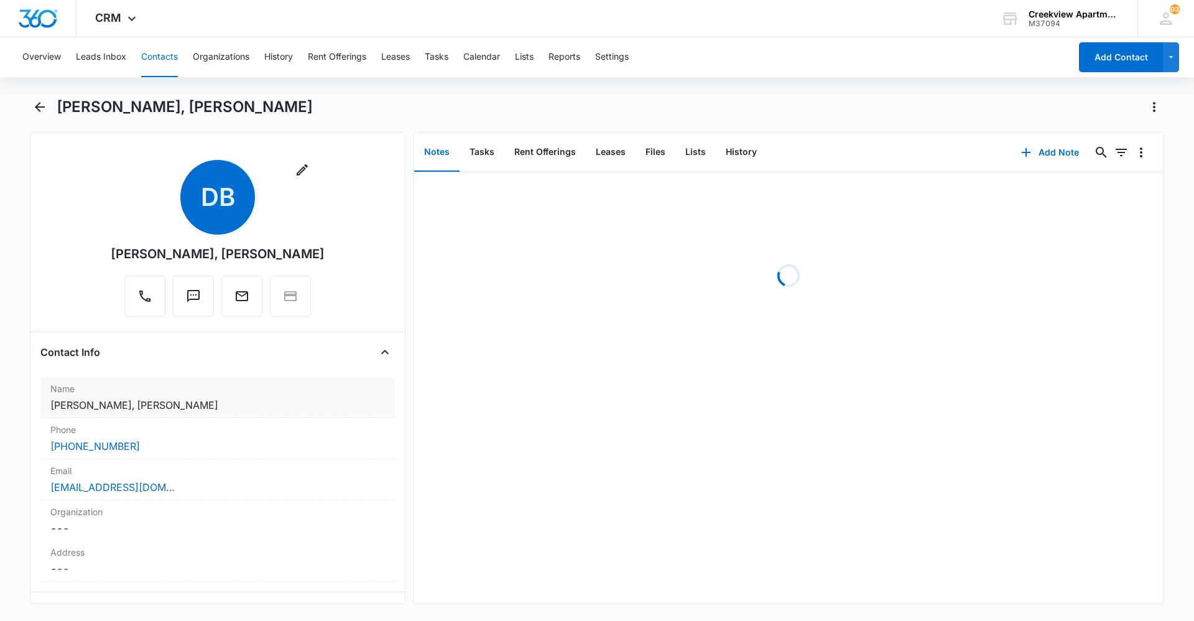
click at [144, 416] on div "Name Cancel Save Changes Dylan Bixler, Keri Asche" at bounding box center [217, 397] width 354 height 41
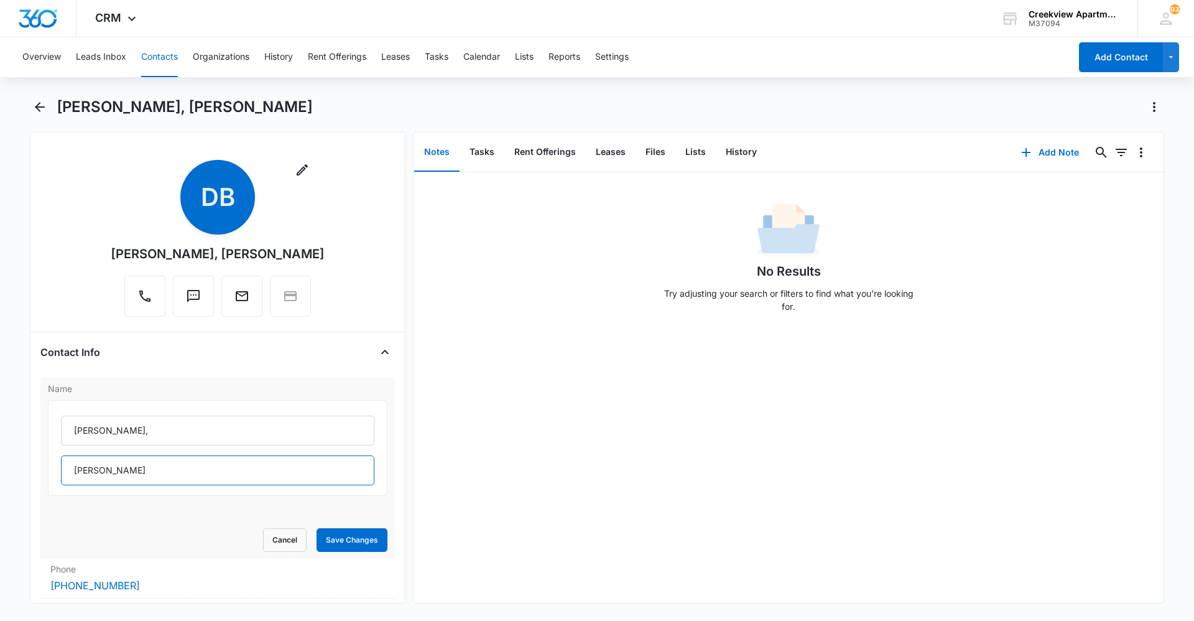
click at [119, 468] on input "Keri Asche" at bounding box center [217, 470] width 313 height 30
type input "Keri Bixler"
click at [359, 541] on button "Save Changes" at bounding box center [351, 540] width 71 height 24
click at [648, 150] on button "Files" at bounding box center [655, 152] width 40 height 39
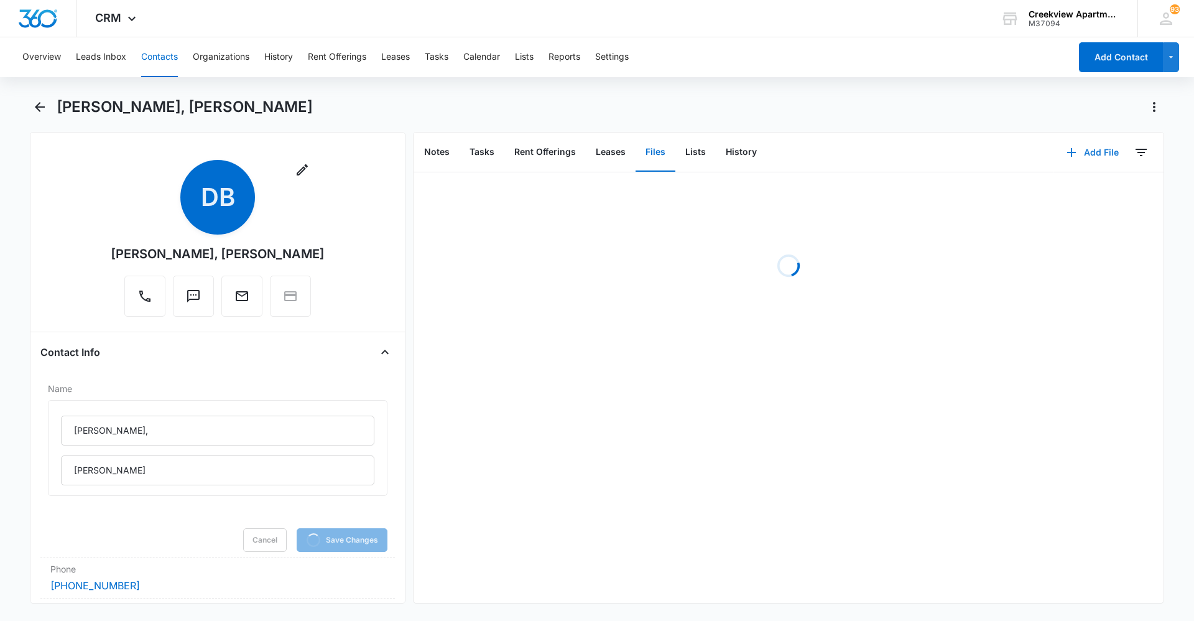
click at [1064, 153] on icon "button" at bounding box center [1071, 152] width 15 height 15
click at [1072, 192] on div "Upload Files" at bounding box center [1076, 192] width 50 height 9
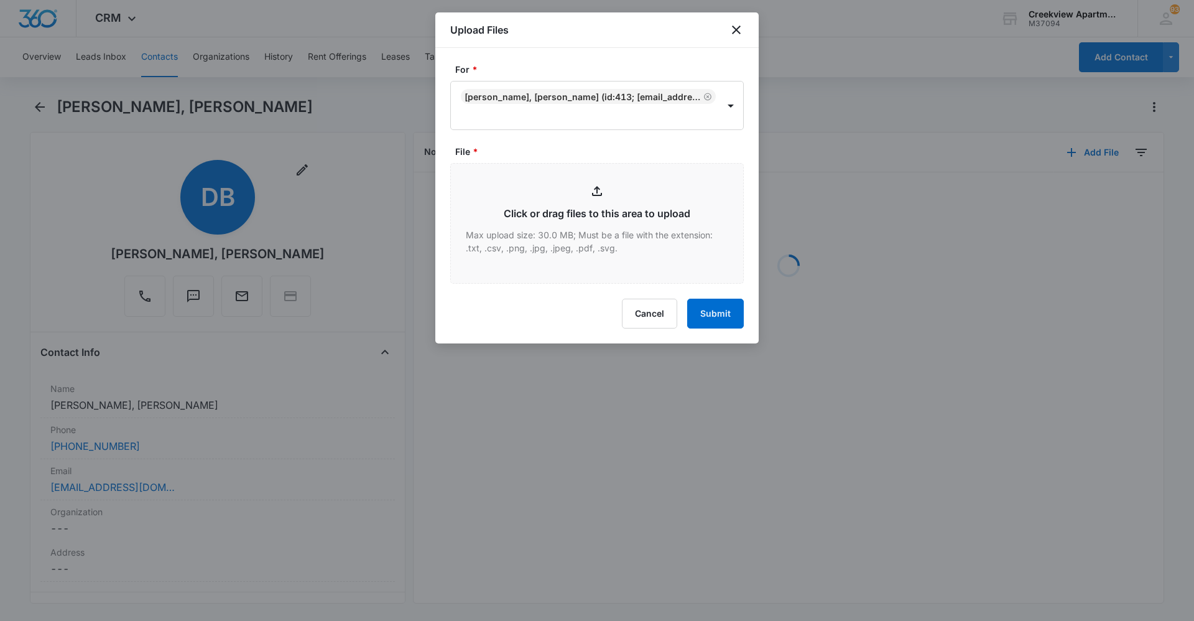
type input "C:\fakepath\F304 Lease.pdf"
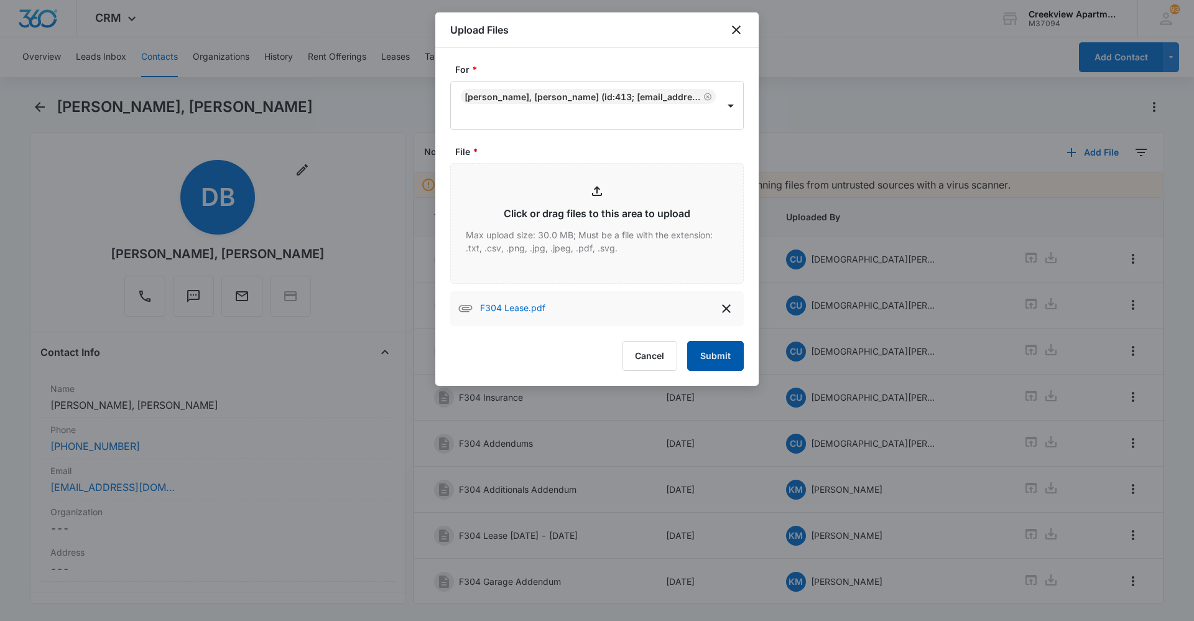
click at [720, 350] on button "Submit" at bounding box center [715, 356] width 57 height 30
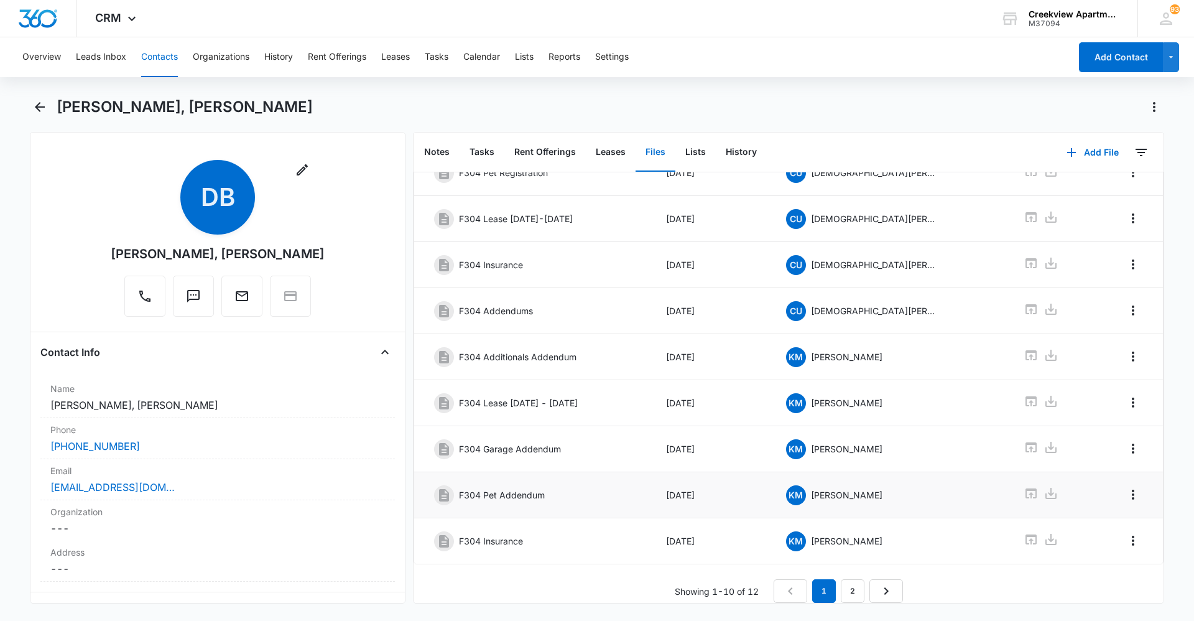
scroll to position [142, 0]
click at [855, 583] on link "2" at bounding box center [853, 591] width 24 height 24
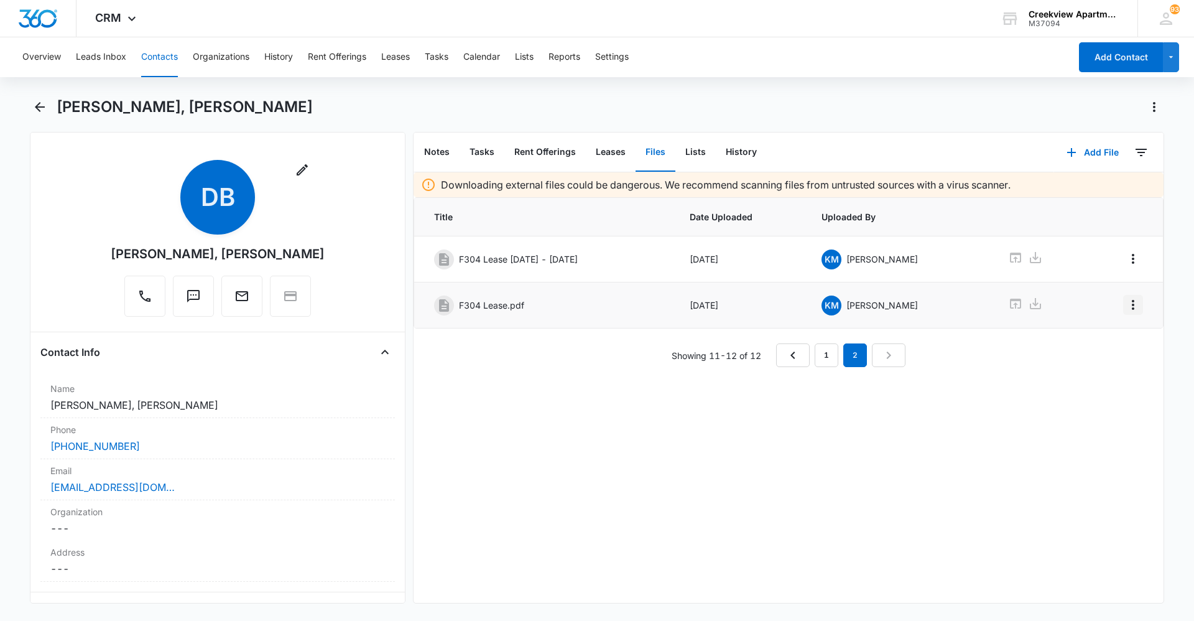
click at [1127, 303] on icon "Overflow Menu" at bounding box center [1132, 304] width 15 height 15
click at [1102, 339] on div "Edit" at bounding box center [1090, 339] width 26 height 9
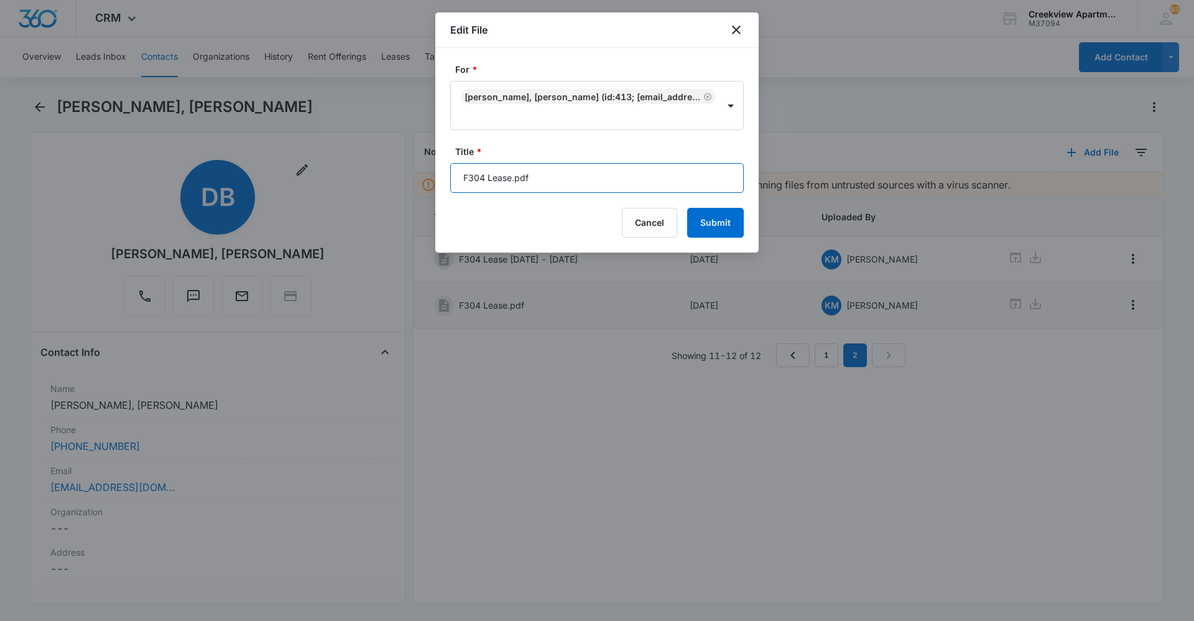
click at [614, 177] on input "F304 Lease.pdf" at bounding box center [596, 178] width 293 height 30
type input "F304 Lease 10/1/25 - 9/30/26"
click at [736, 211] on button "Submit" at bounding box center [715, 223] width 57 height 30
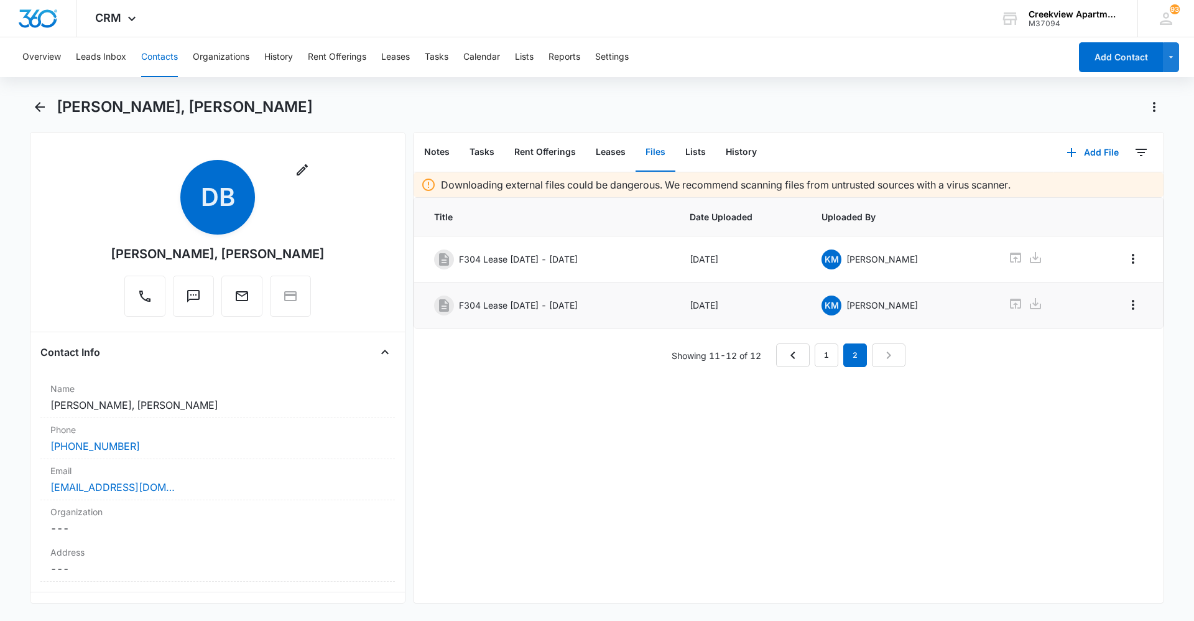
click at [161, 66] on button "Contacts" at bounding box center [159, 57] width 37 height 40
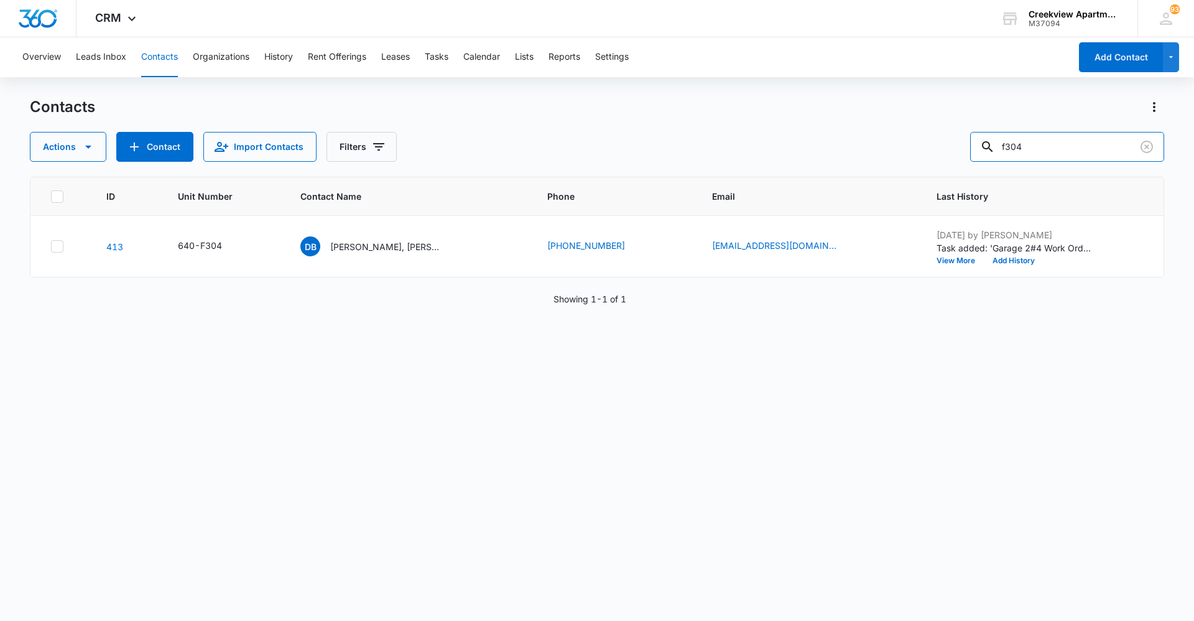
drag, startPoint x: 1057, startPoint y: 148, endPoint x: 946, endPoint y: 150, distance: 111.3
click at [946, 150] on div "Actions Contact Import Contacts Filters f304" at bounding box center [597, 147] width 1134 height 30
type input "o104"
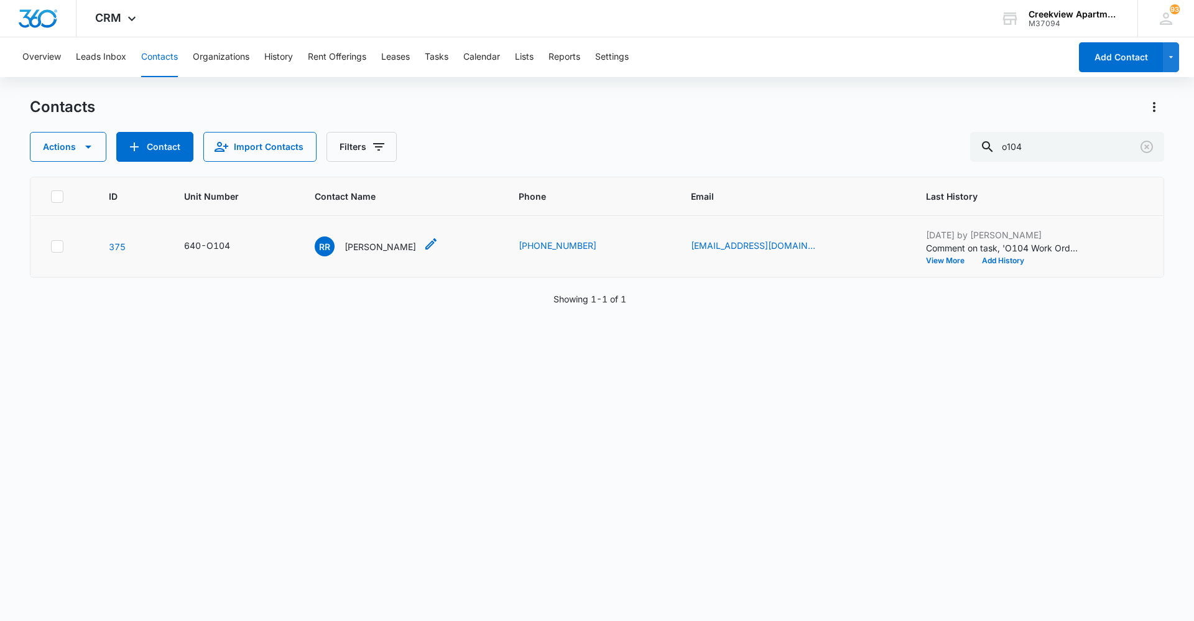
click at [377, 244] on p "Rhonda Rhoades" at bounding box center [380, 246] width 72 height 13
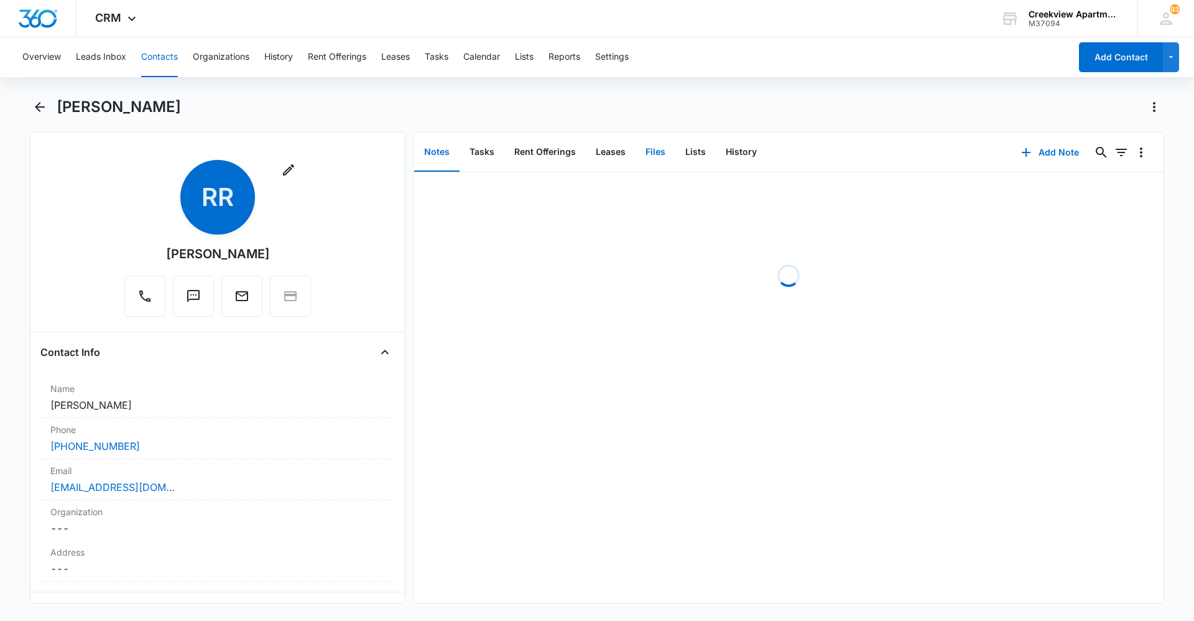
click at [640, 147] on button "Files" at bounding box center [655, 152] width 40 height 39
click at [1077, 155] on button "Add File" at bounding box center [1092, 152] width 77 height 30
click at [1084, 189] on div "Upload Files" at bounding box center [1076, 192] width 50 height 9
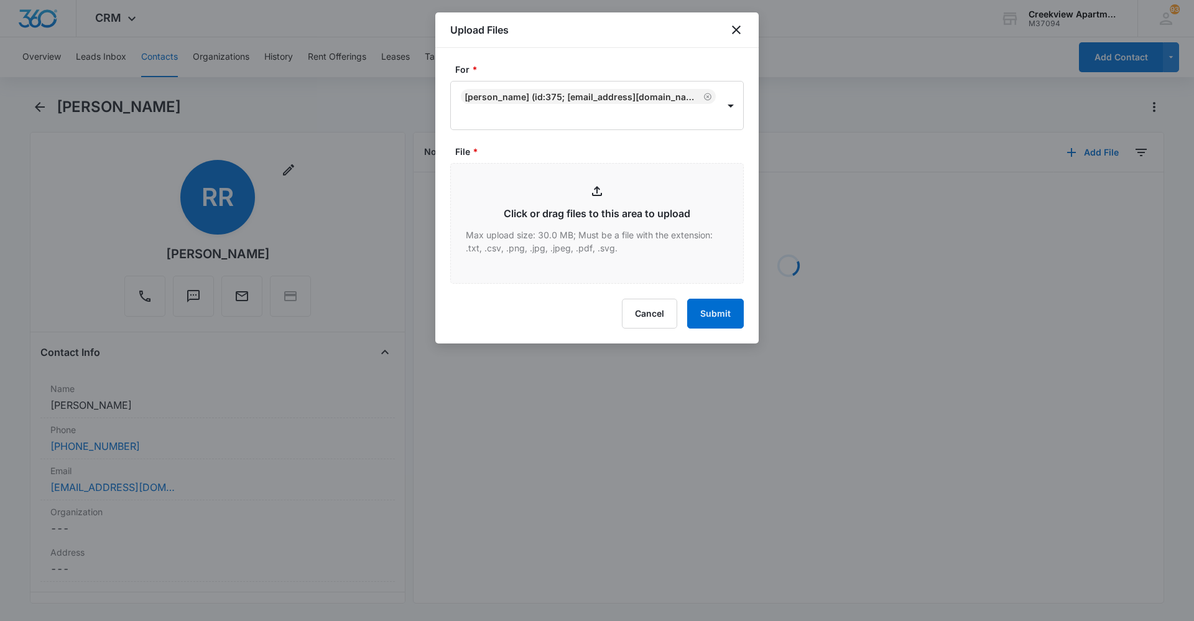
type input "C:\fakepath\O104 Lease.pdf"
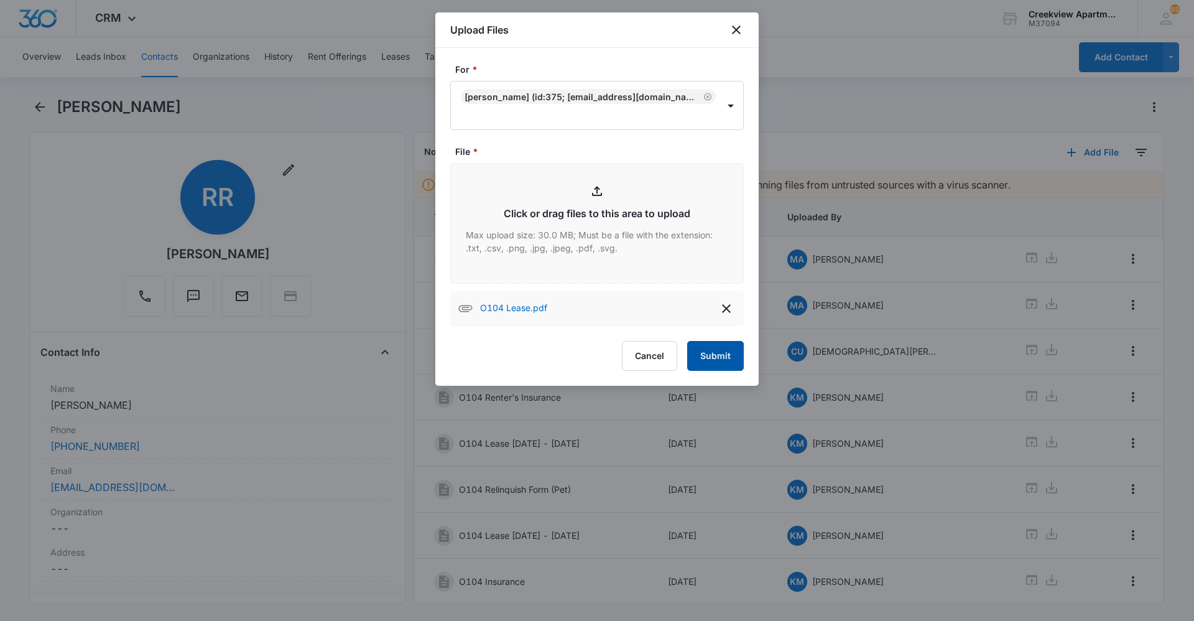
click at [714, 347] on button "Submit" at bounding box center [715, 356] width 57 height 30
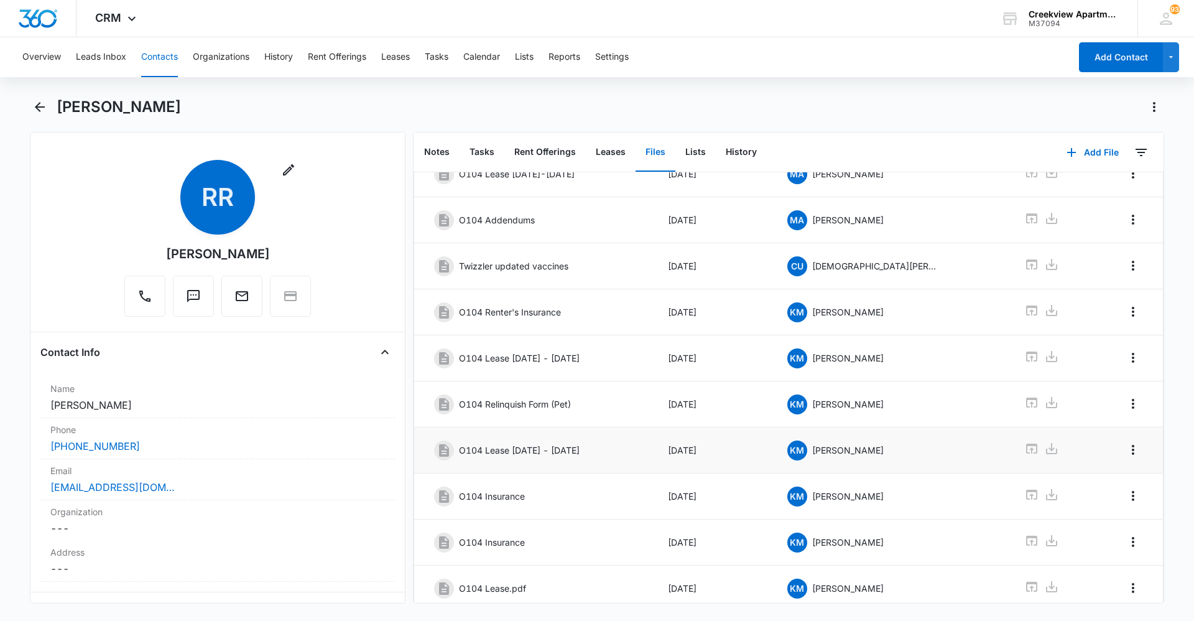
scroll to position [131, 0]
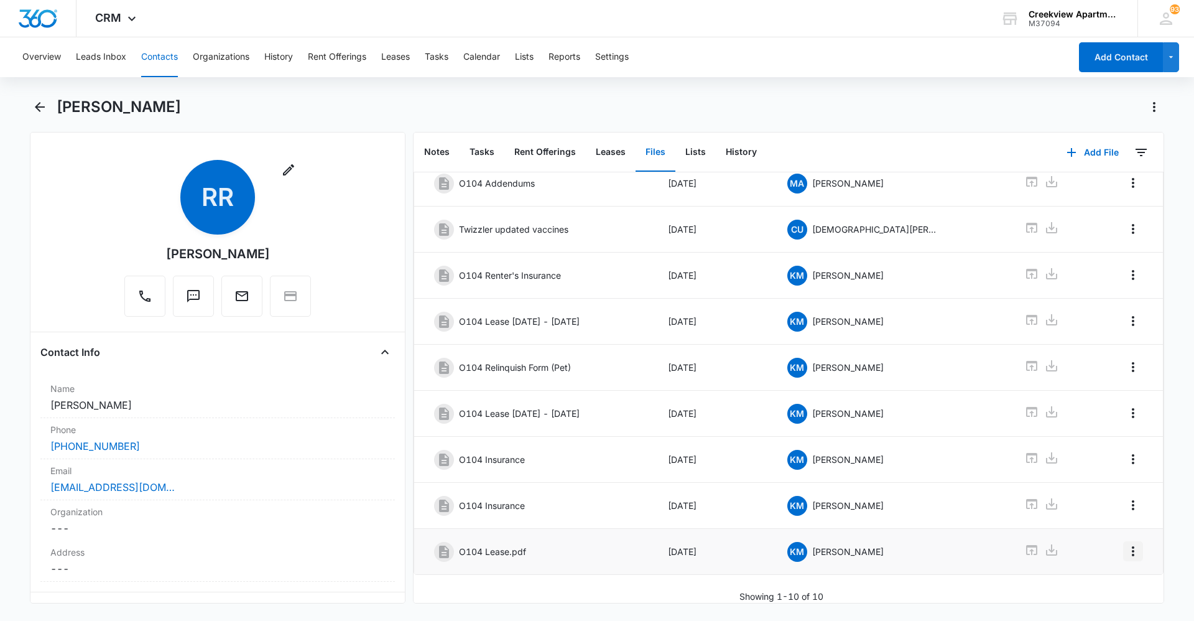
click at [1132, 546] on icon "Overflow Menu" at bounding box center [1133, 551] width 2 height 10
click at [1102, 571] on button "Edit" at bounding box center [1097, 576] width 71 height 19
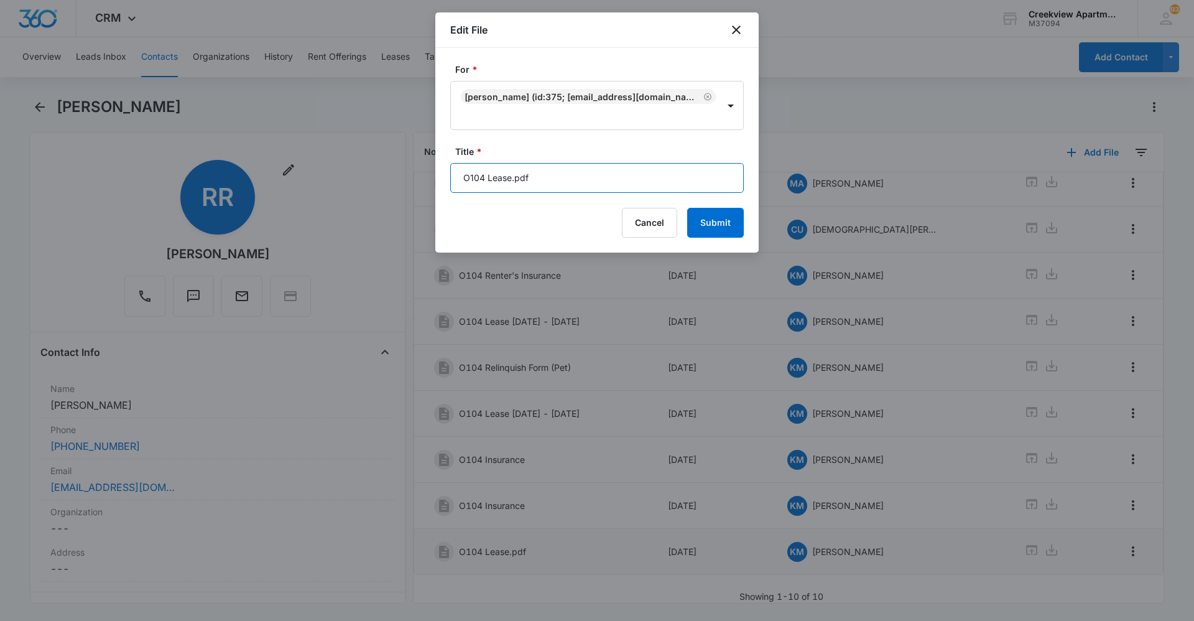
click at [608, 190] on input "O104 Lease.pdf" at bounding box center [596, 178] width 293 height 30
type input "O104 Lease 10/1/25 - 9/30/26"
click at [687, 208] on button "Submit" at bounding box center [715, 223] width 57 height 30
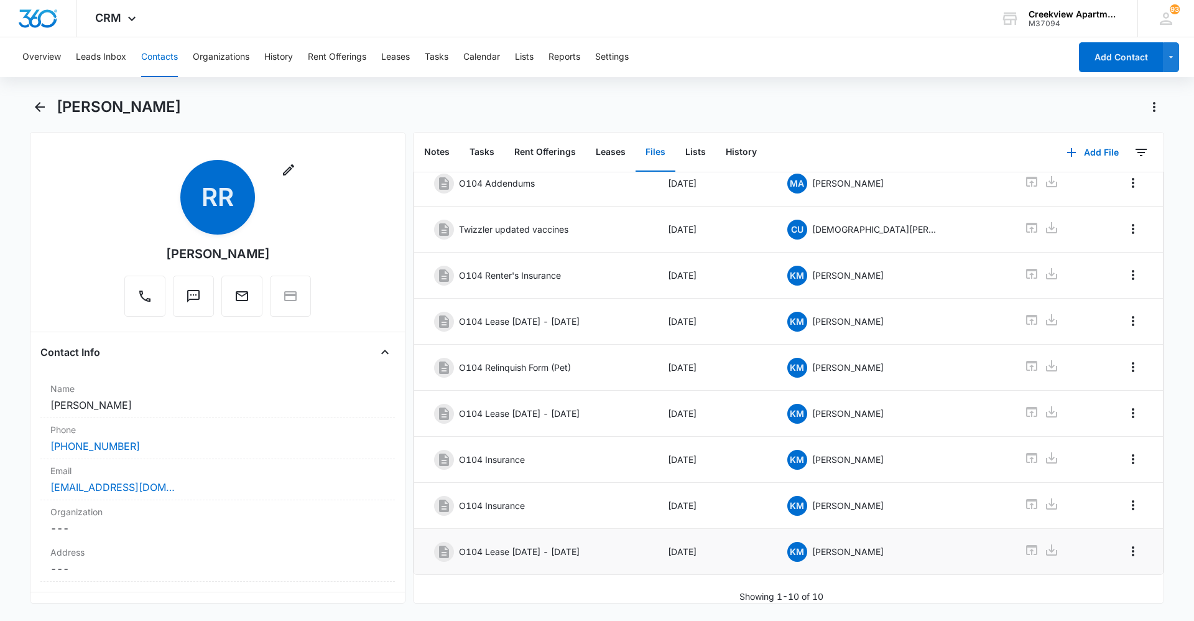
click at [849, 96] on div "Overview Leads Inbox Contacts Organizations History Rent Offerings Leases Tasks…" at bounding box center [597, 327] width 1194 height 581
click at [539, 2] on div "CRM Apps Reputation Websites Forms CRM Email Social Content Ads Intelligence Fi…" at bounding box center [597, 18] width 1194 height 37
drag, startPoint x: 696, startPoint y: 611, endPoint x: 686, endPoint y: 611, distance: 9.3
click at [696, 611] on div "Rhonda Rhoades Remove RR Rhonda Rhoades Contact Info Name Cancel Save Changes R…" at bounding box center [597, 357] width 1134 height 521
click at [651, 127] on div "Rhonda Rhoades" at bounding box center [597, 114] width 1134 height 35
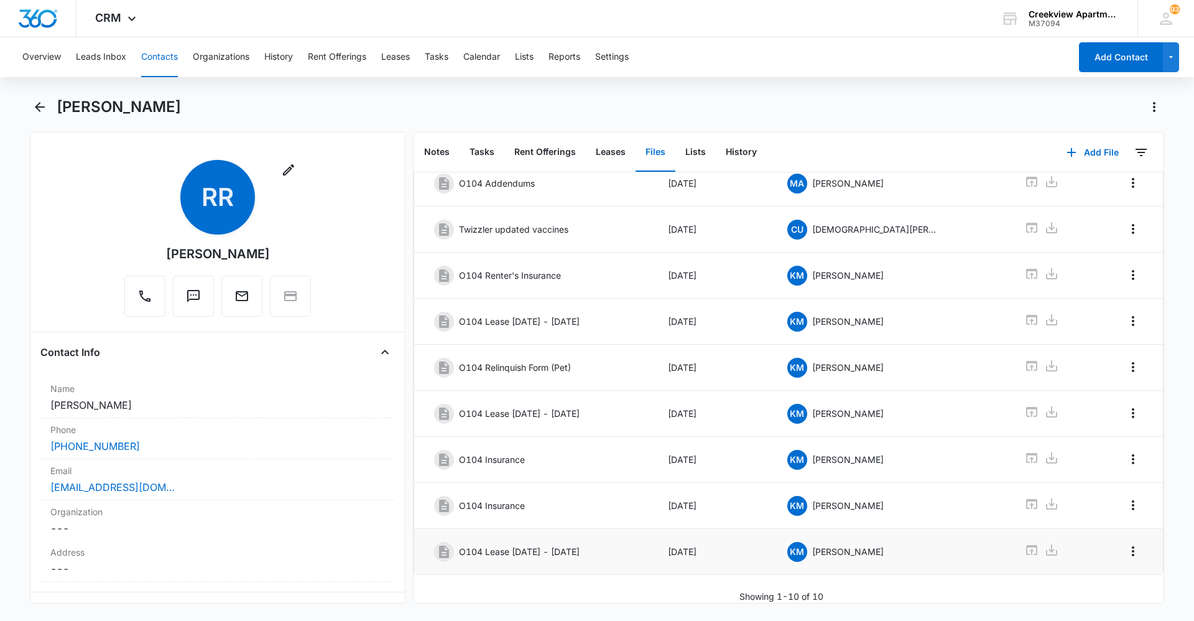
click at [547, 121] on div "Rhonda Rhoades" at bounding box center [597, 114] width 1134 height 35
click at [633, 317] on div "O104 Lease 10/1/23 - 9/30/24" at bounding box center [533, 321] width 199 height 20
click at [655, 122] on div "Rhonda Rhoades" at bounding box center [597, 114] width 1134 height 35
click at [506, 114] on div "Rhonda Rhoades" at bounding box center [610, 107] width 1107 height 20
click at [598, 111] on div "Rhonda Rhoades" at bounding box center [610, 107] width 1107 height 20
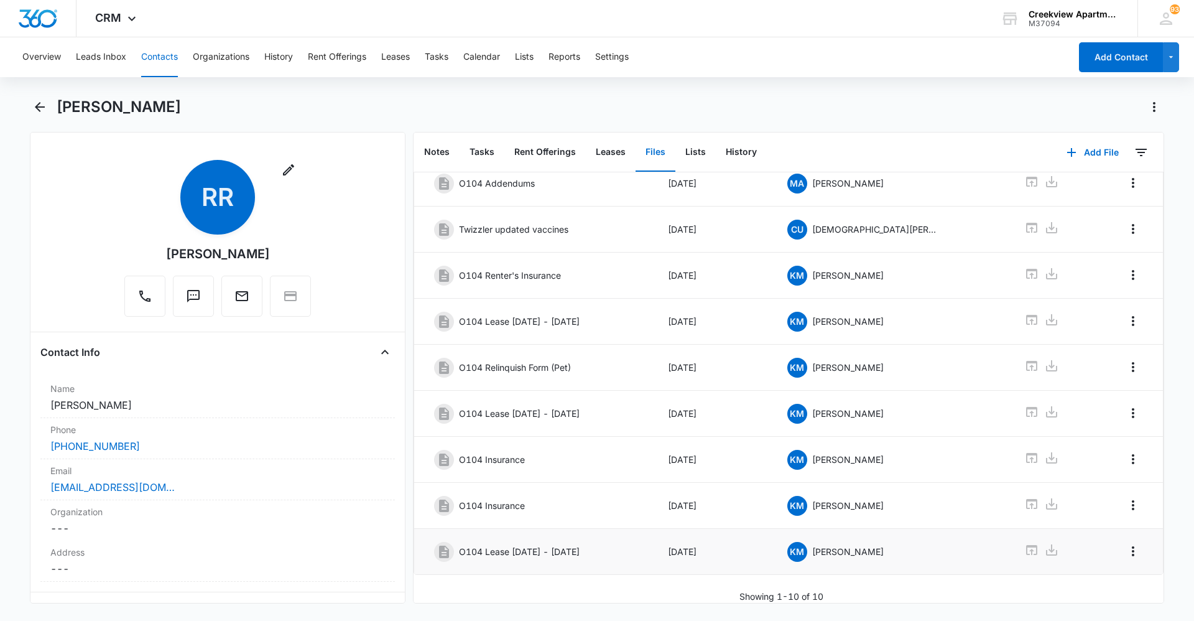
click at [530, 99] on div "Rhonda Rhoades" at bounding box center [610, 107] width 1107 height 20
